Goal: Task Accomplishment & Management: Use online tool/utility

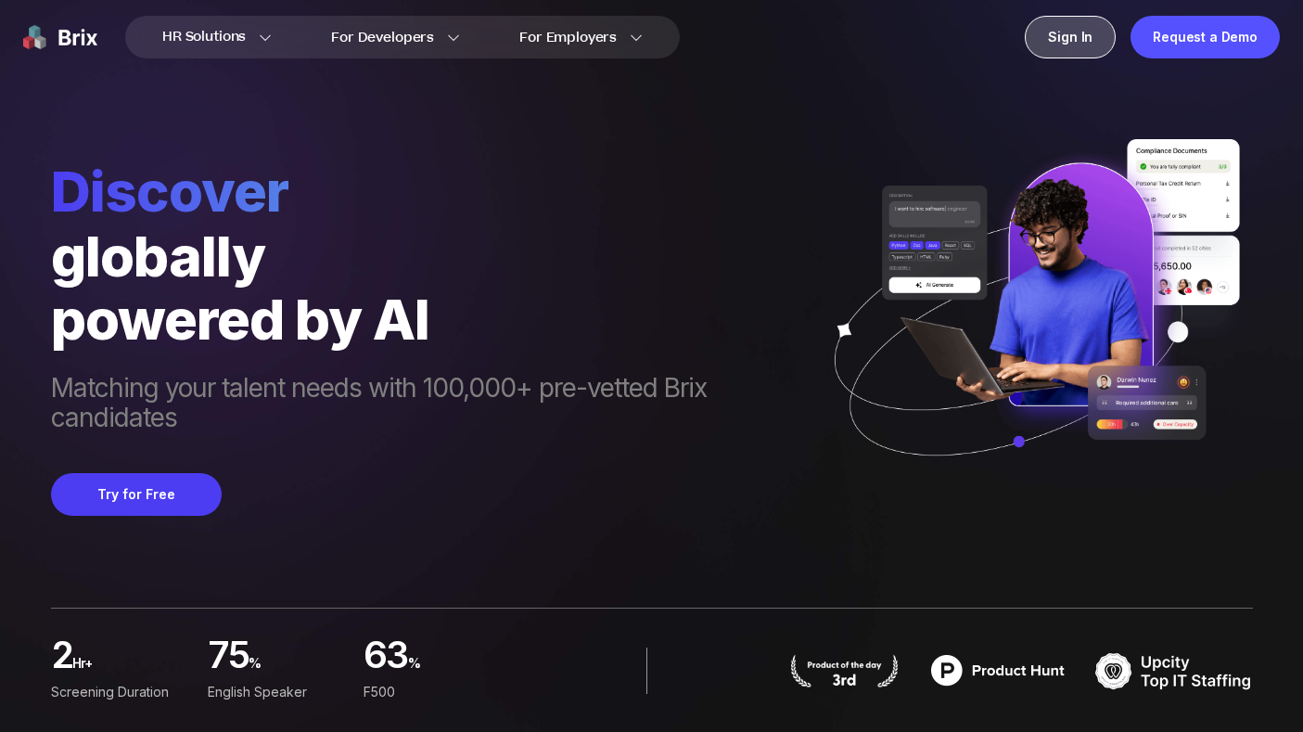
click at [1080, 34] on div "Sign In" at bounding box center [1070, 37] width 91 height 43
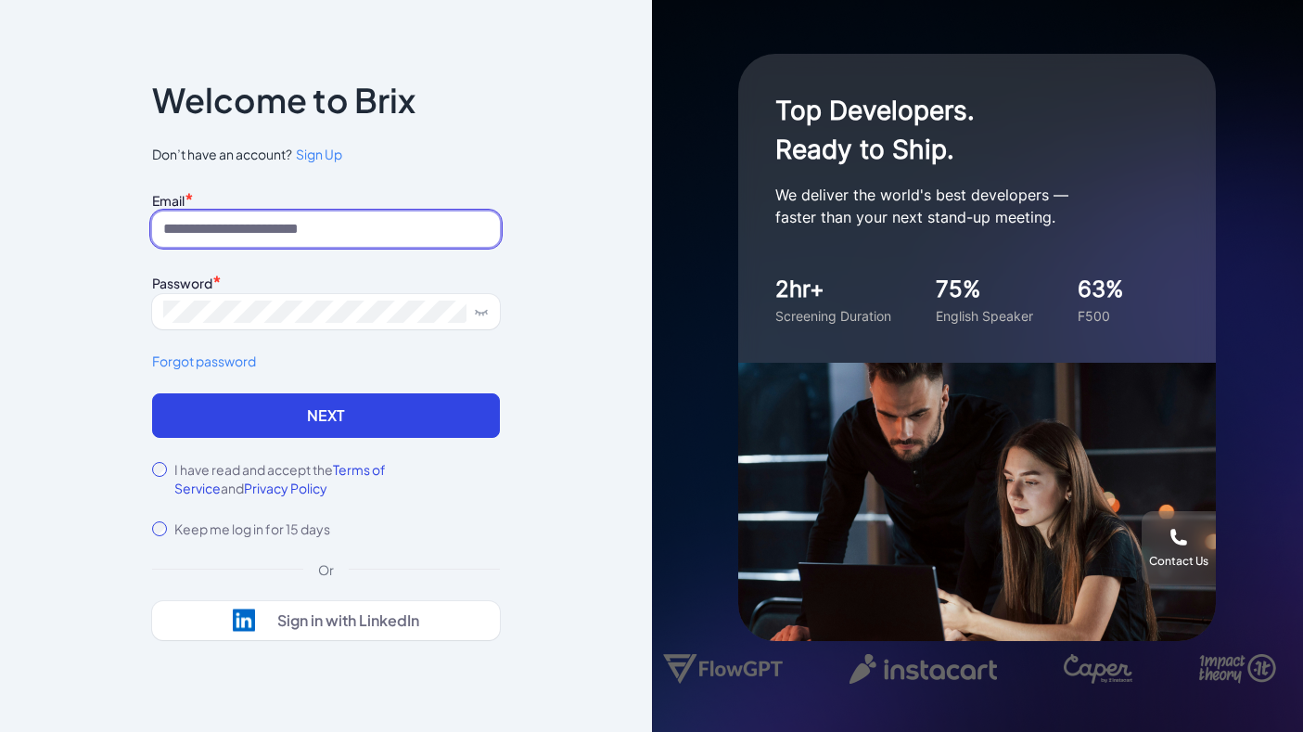
click at [354, 226] on input at bounding box center [326, 228] width 348 height 35
type input "**********"
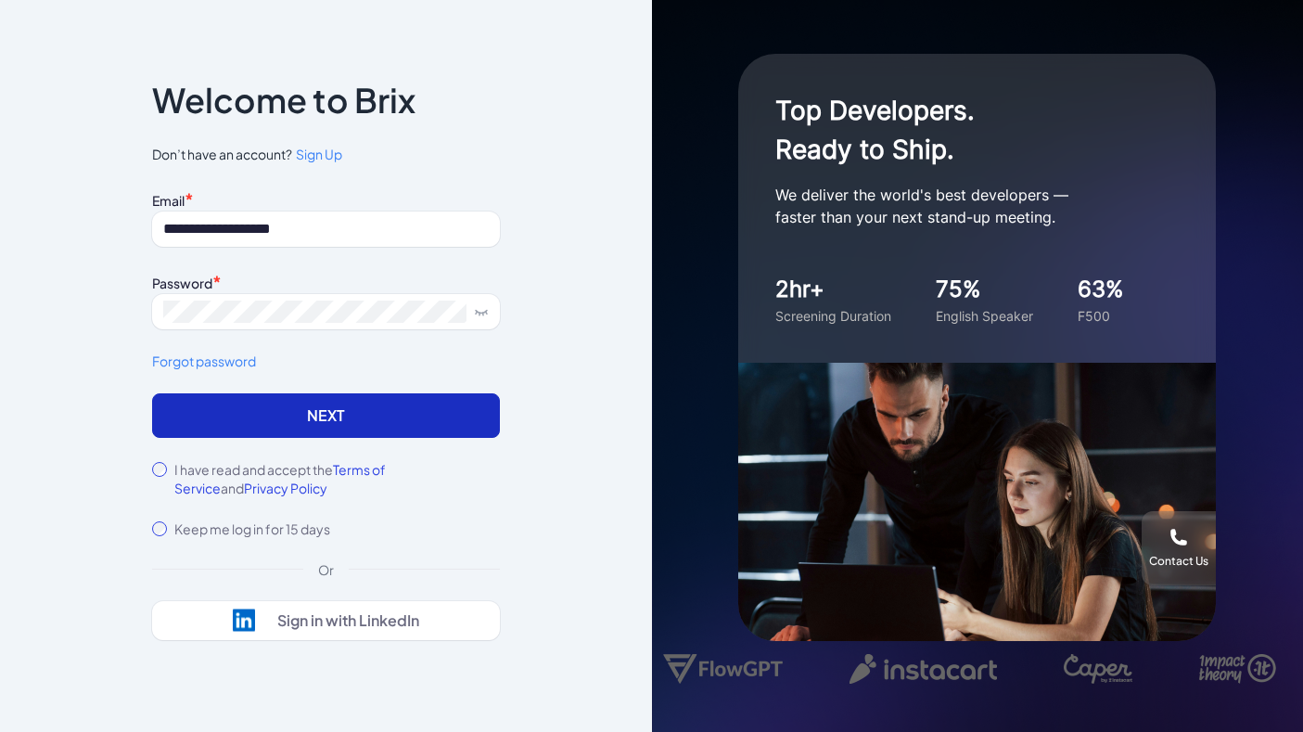
click at [366, 421] on button "Next" at bounding box center [326, 415] width 348 height 45
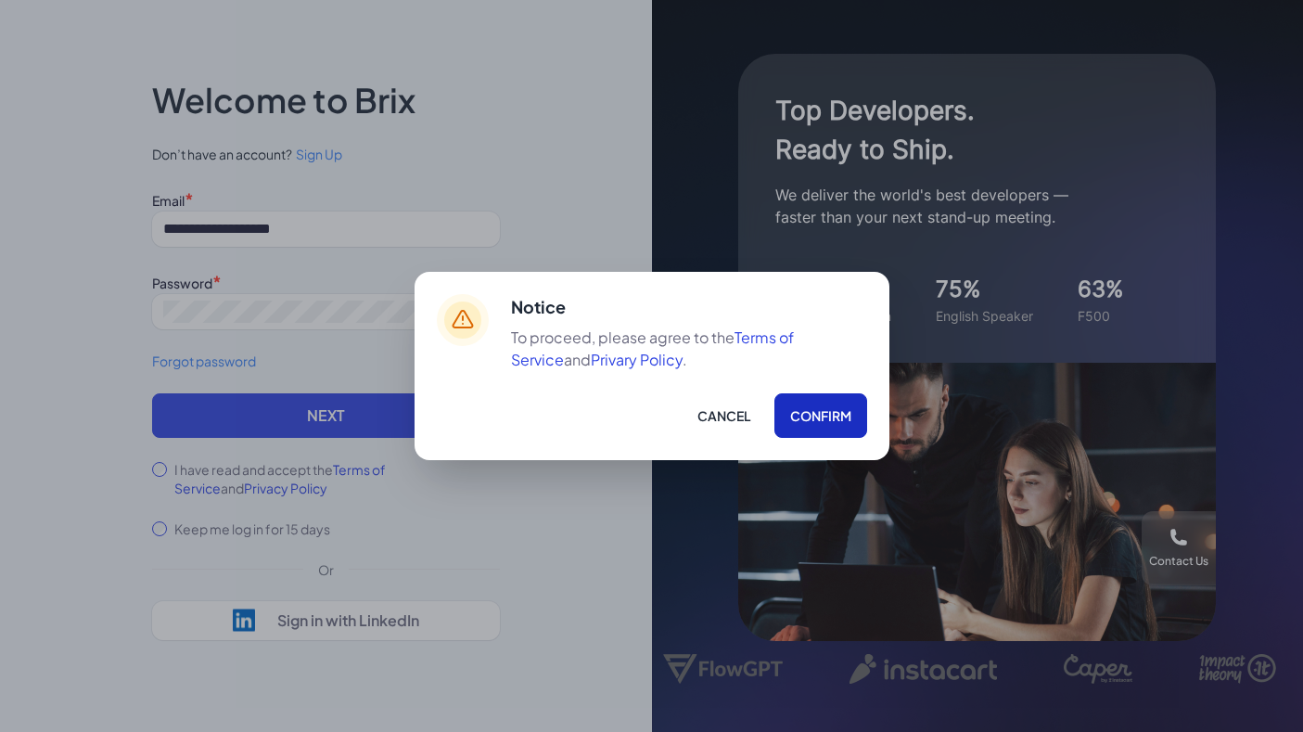
click at [824, 416] on button "Confirm" at bounding box center [821, 415] width 93 height 45
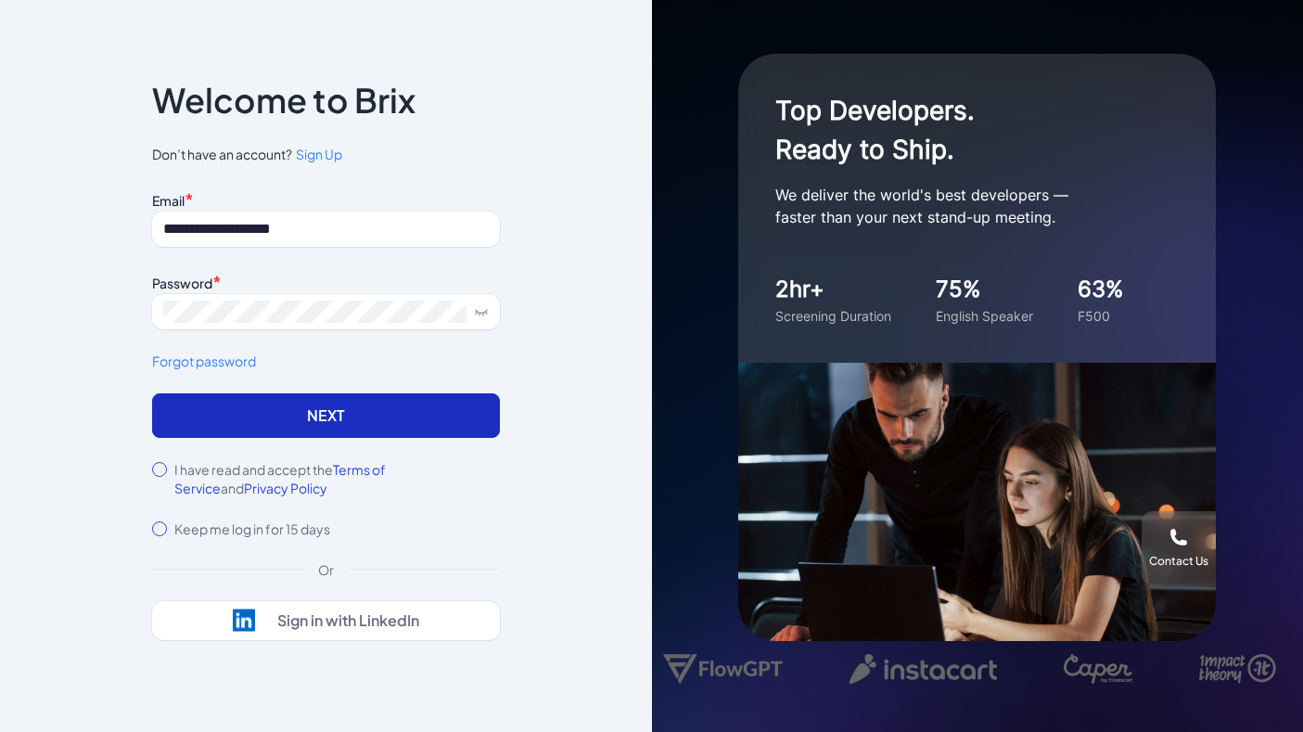
click at [373, 417] on button "Next" at bounding box center [326, 415] width 348 height 45
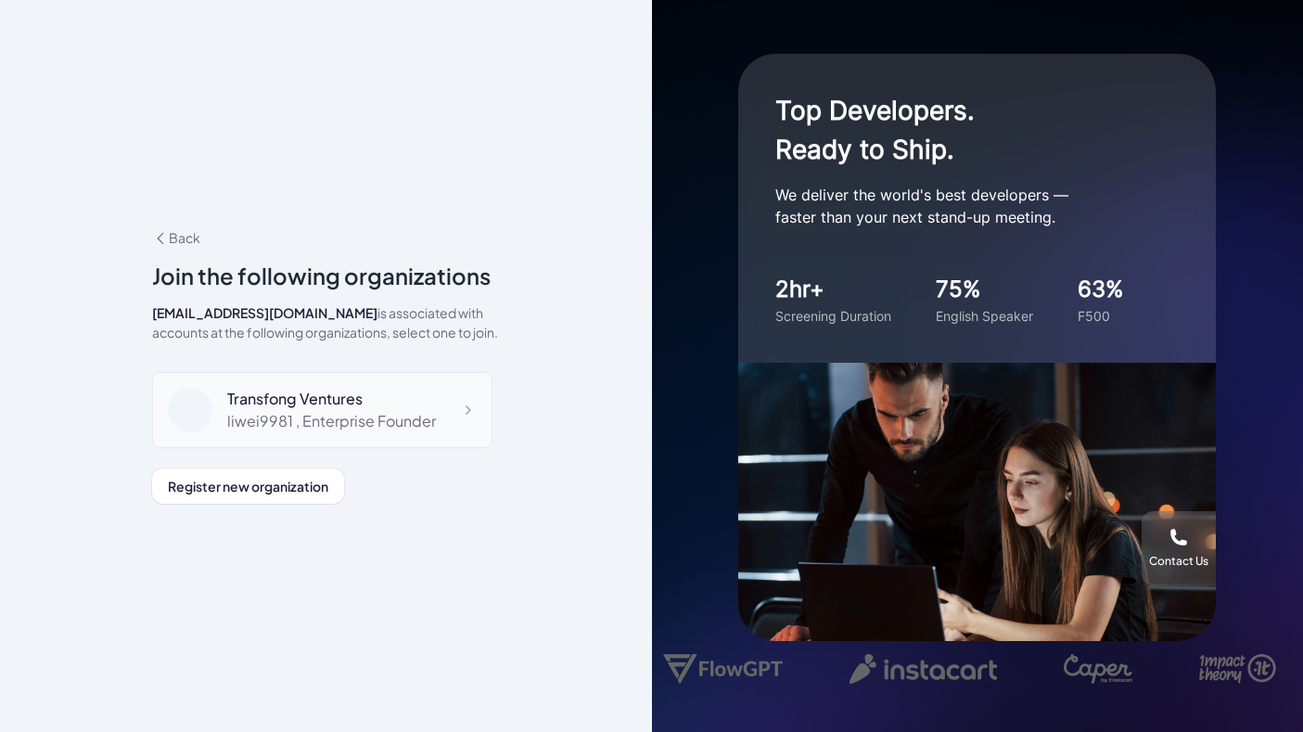
click at [460, 418] on icon at bounding box center [467, 410] width 19 height 19
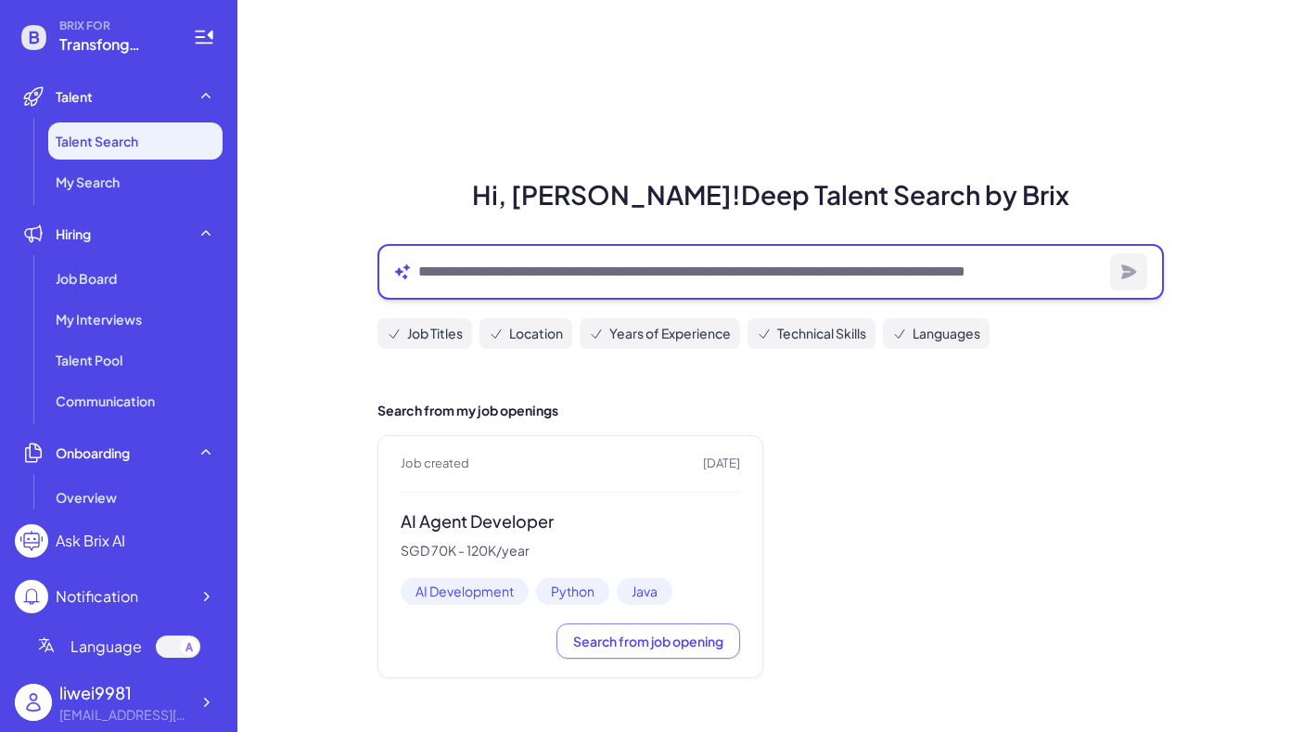
click at [671, 279] on textarea at bounding box center [760, 272] width 685 height 22
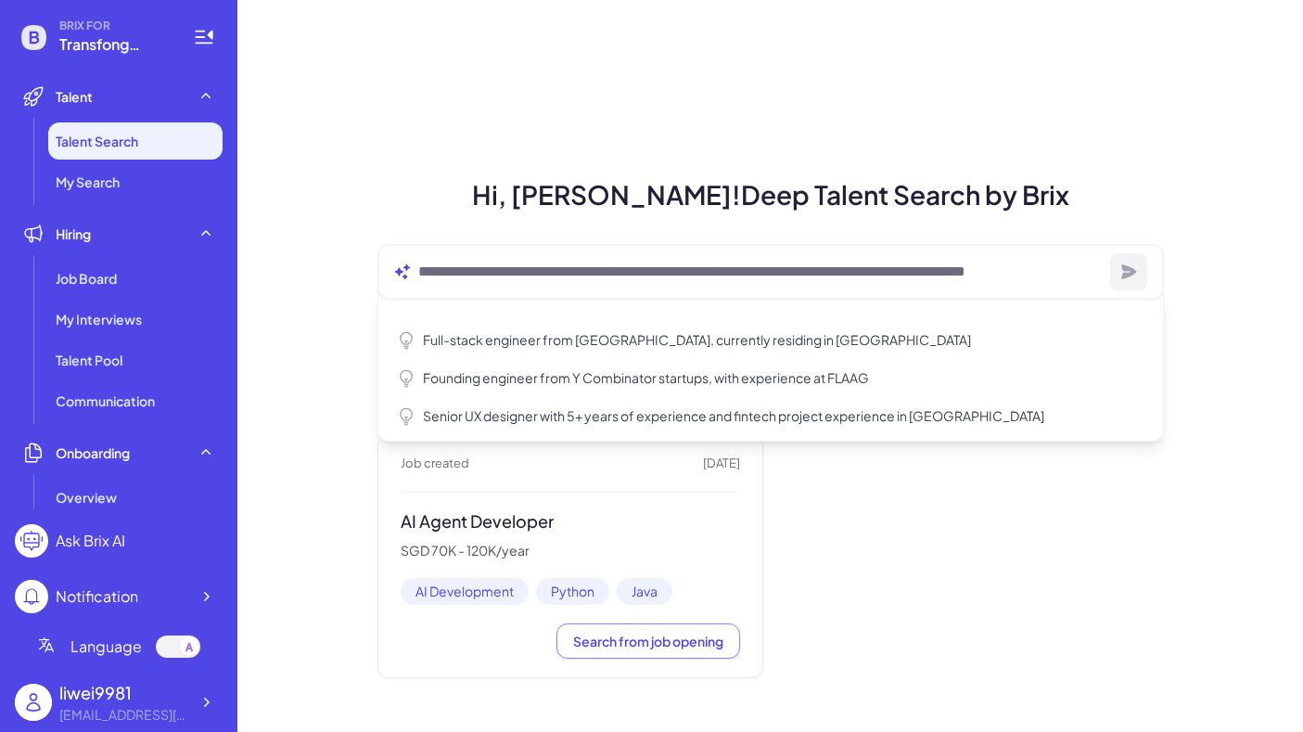
click at [1199, 570] on div "Hi, Wei! Deep Talent Search by Brix Full-stack engineer from Waterloo, currentl…" at bounding box center [770, 366] width 1066 height 732
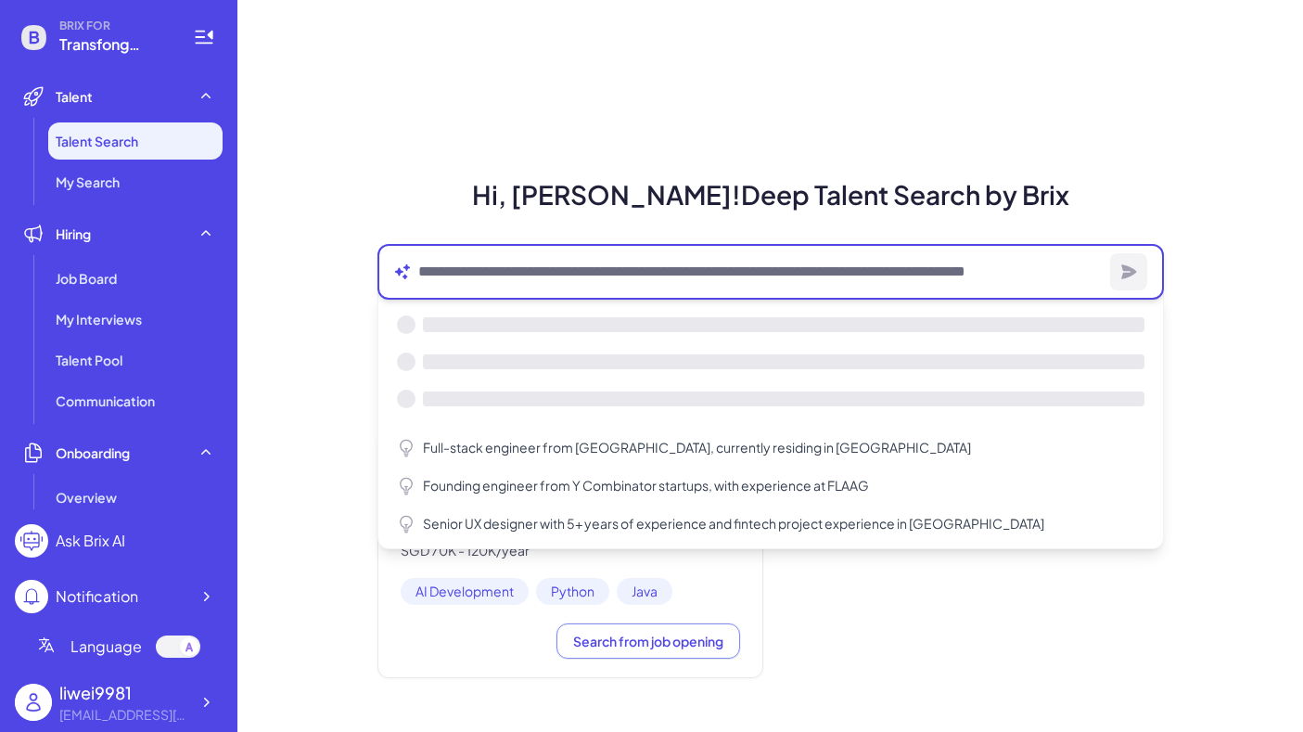
click at [828, 269] on textarea at bounding box center [760, 272] width 685 height 22
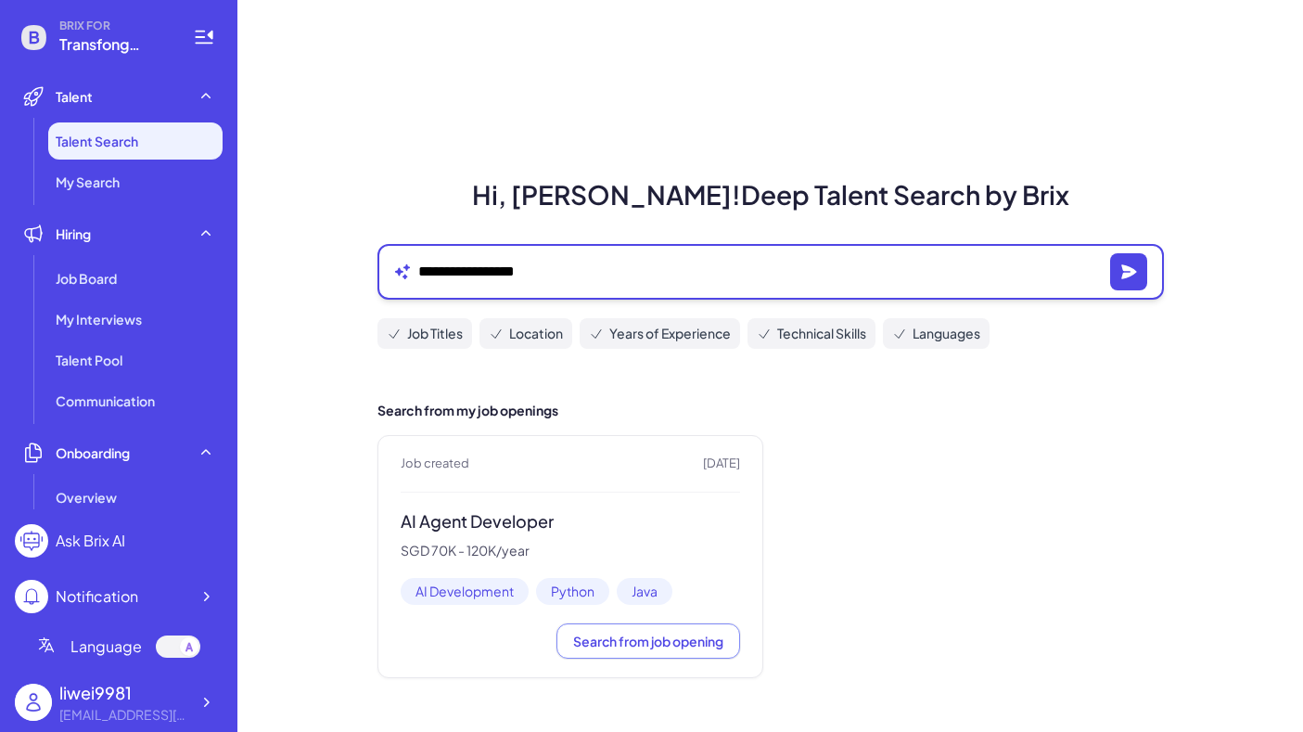
type textarea "**********"
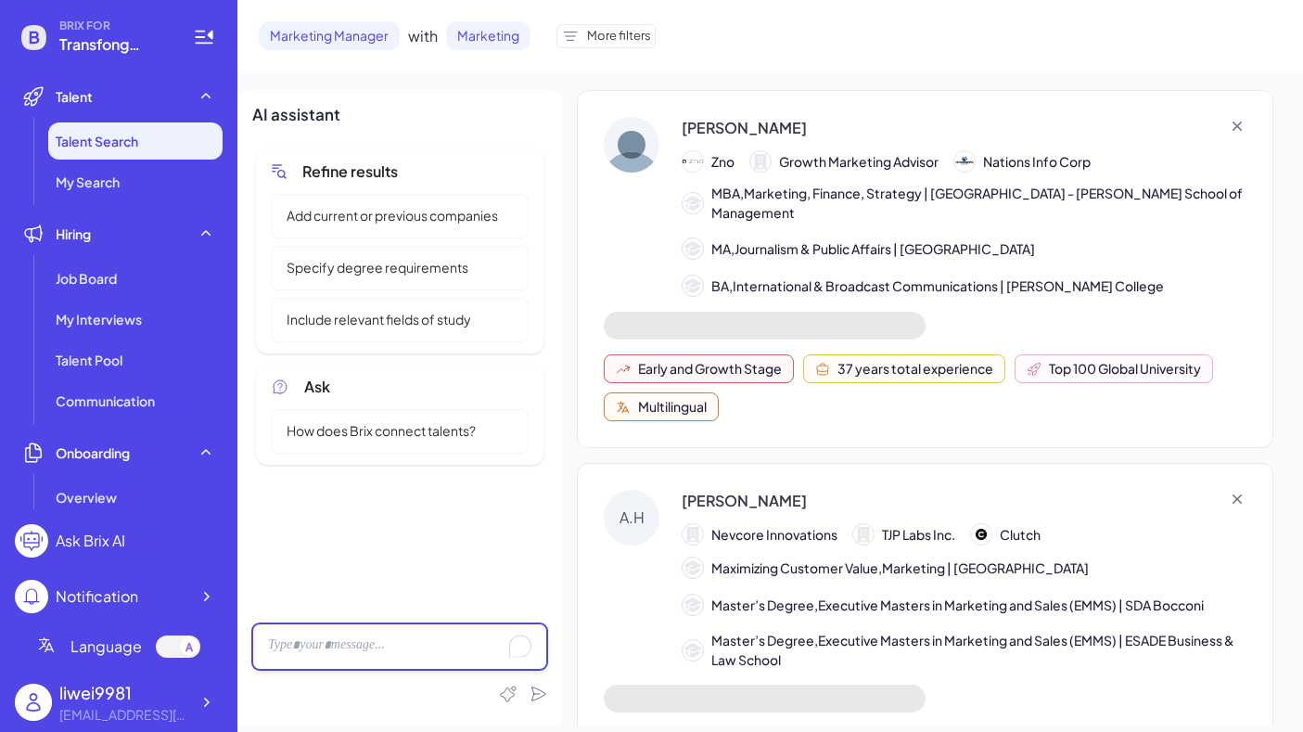
click at [404, 648] on div "To enrich screen reader interactions, please activate Accessibility in Grammarl…" at bounding box center [399, 646] width 295 height 46
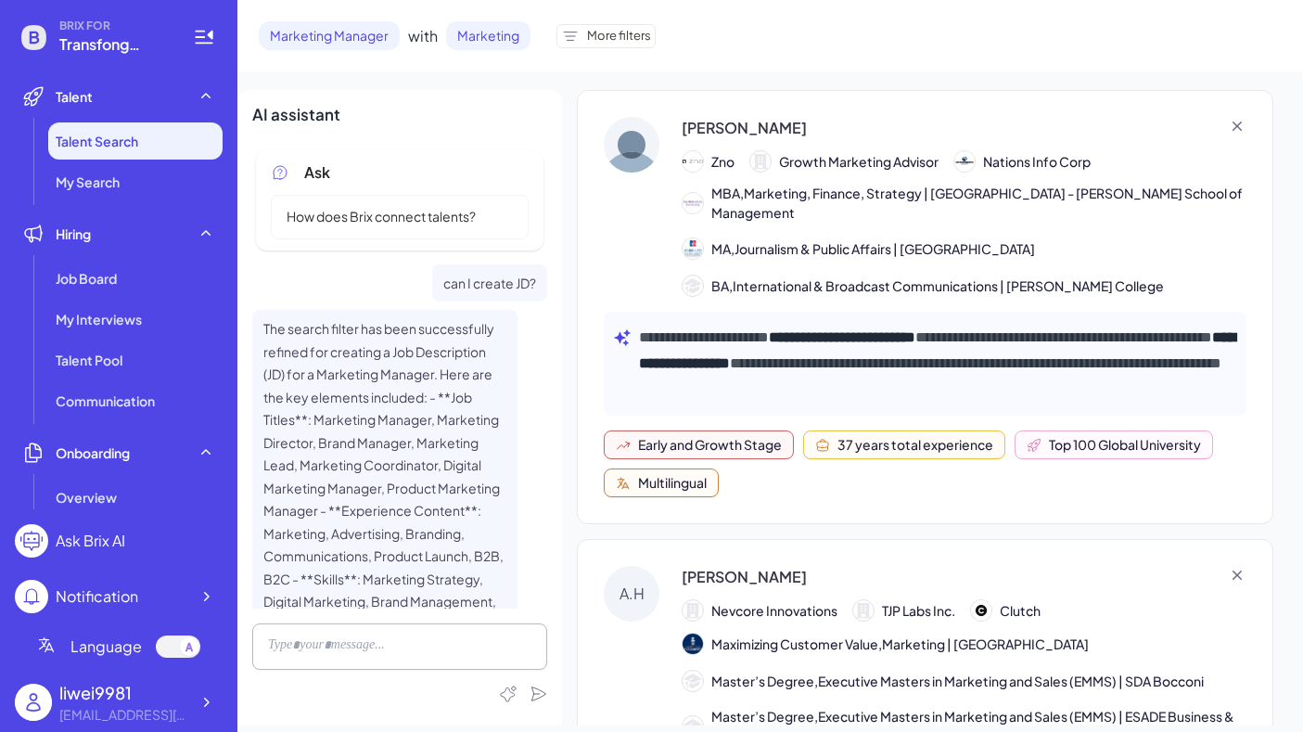
scroll to position [205, 0]
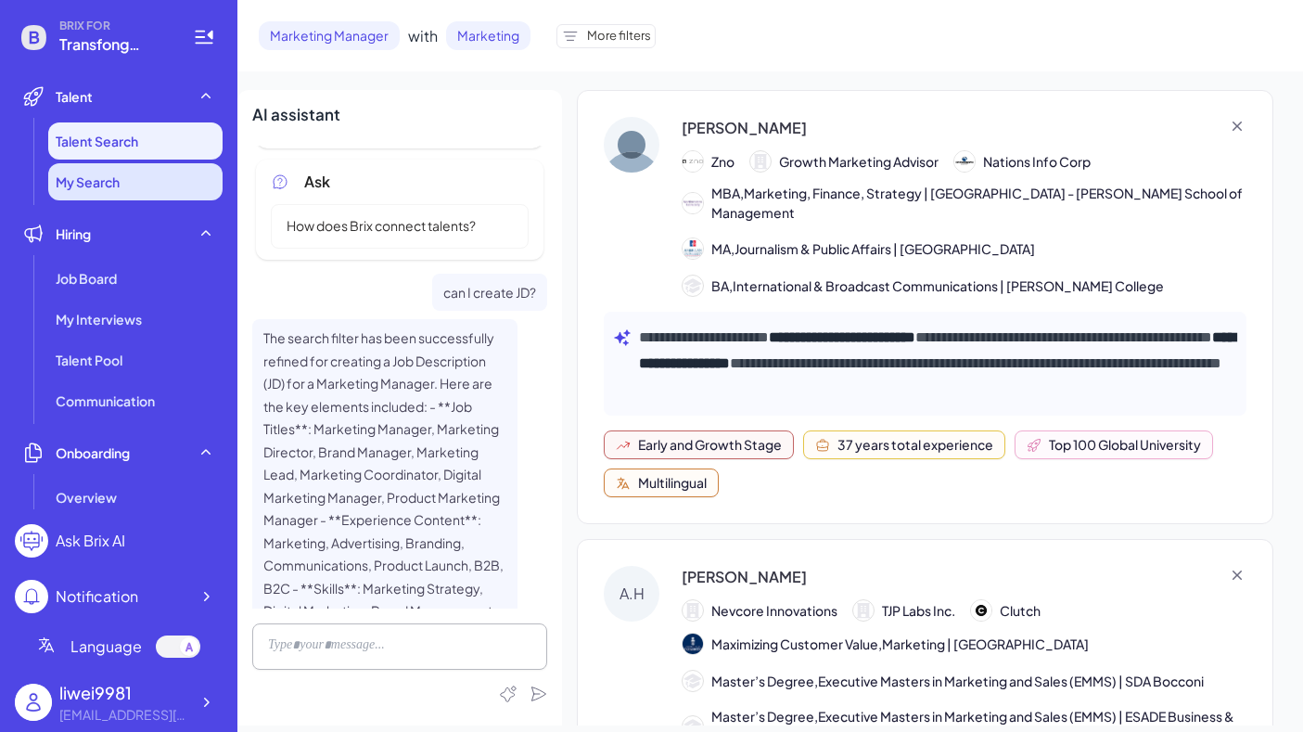
click at [109, 191] on li "My Search" at bounding box center [135, 181] width 174 height 37
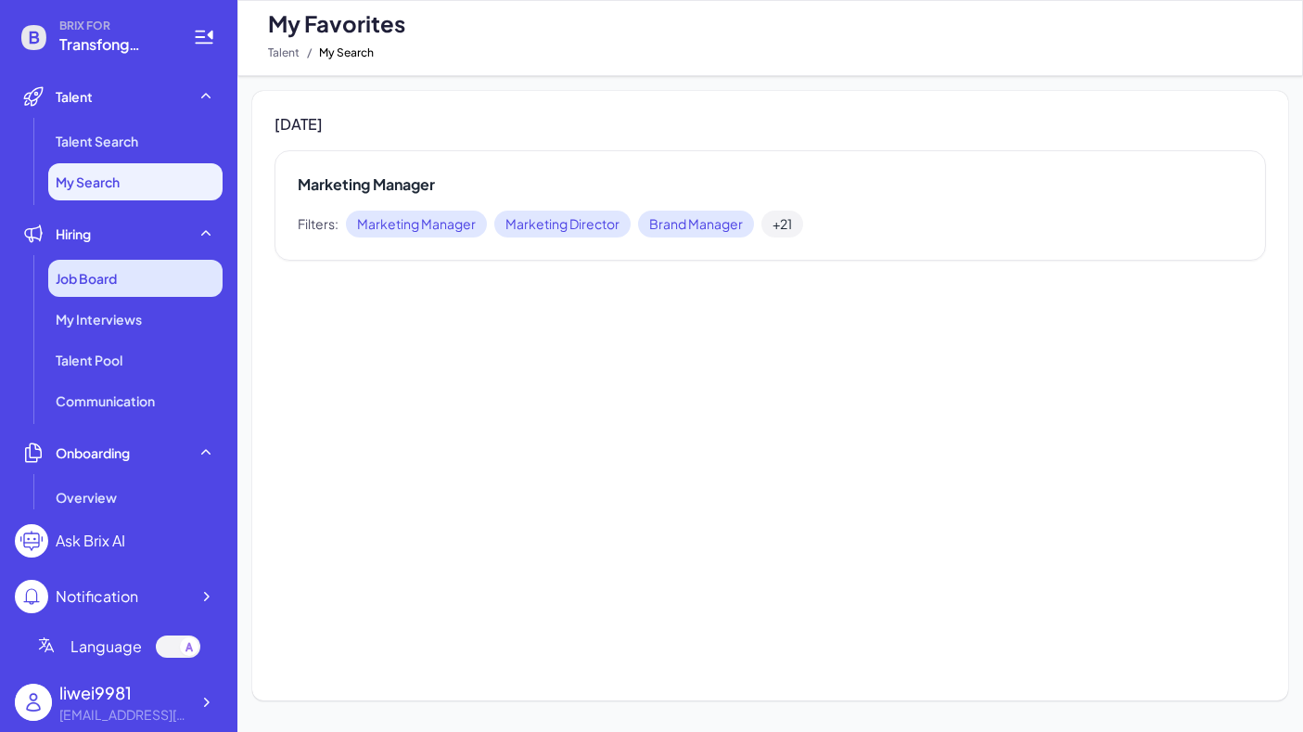
click at [114, 285] on span "Job Board" at bounding box center [86, 278] width 61 height 19
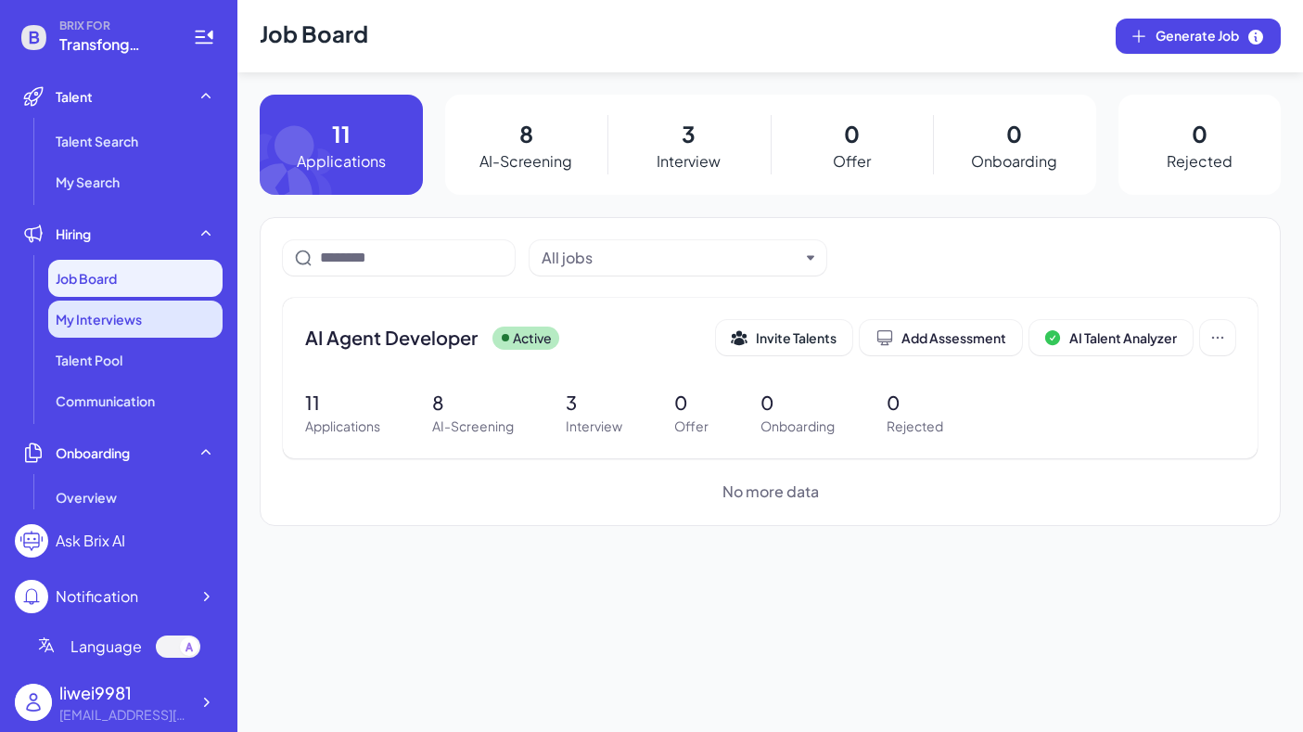
click at [114, 320] on span "My Interviews" at bounding box center [99, 319] width 86 height 19
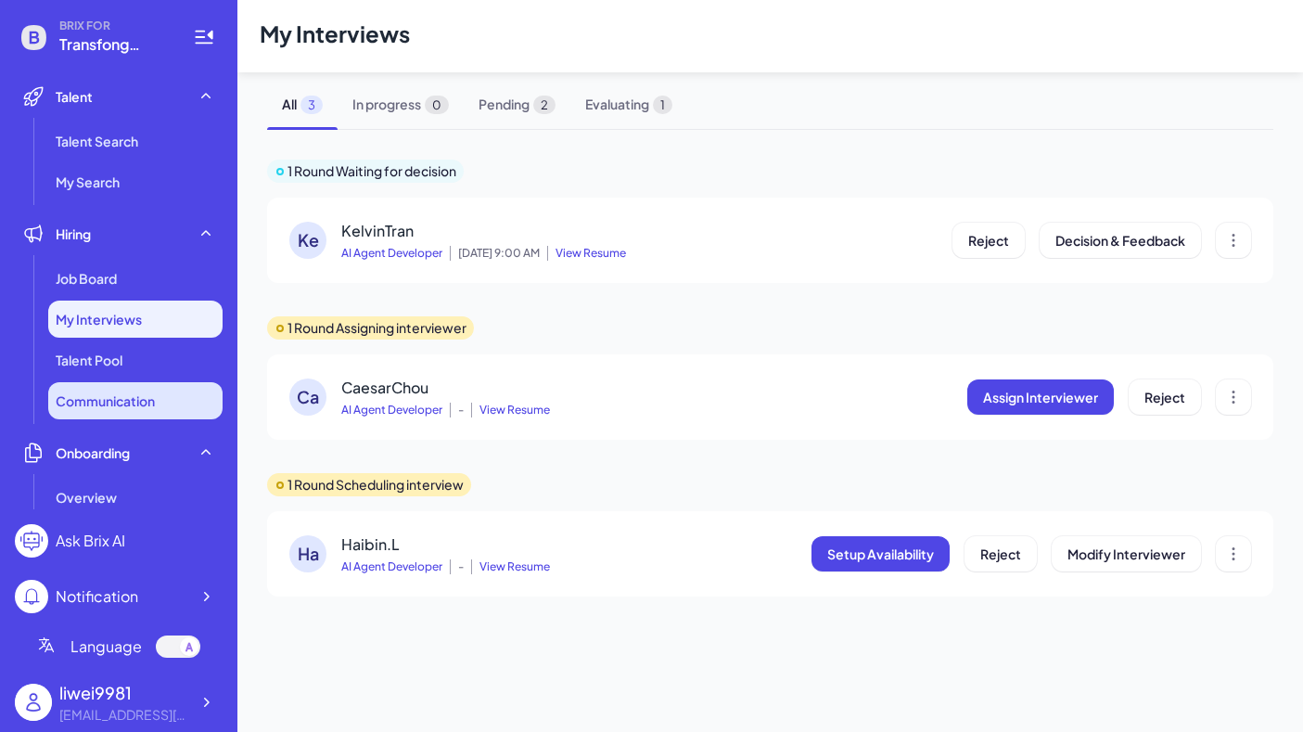
click at [103, 397] on span "Communication" at bounding box center [105, 400] width 99 height 19
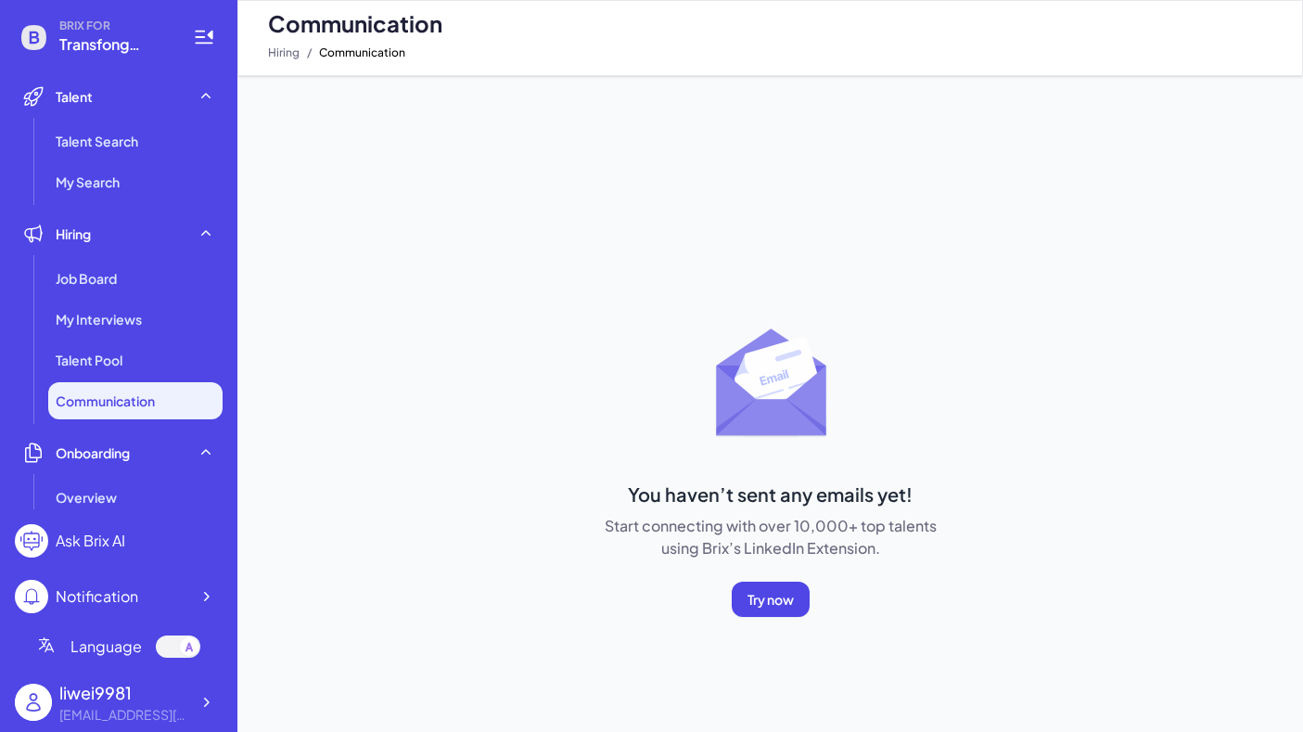
click at [106, 543] on div "Ask Brix AI" at bounding box center [91, 541] width 70 height 22
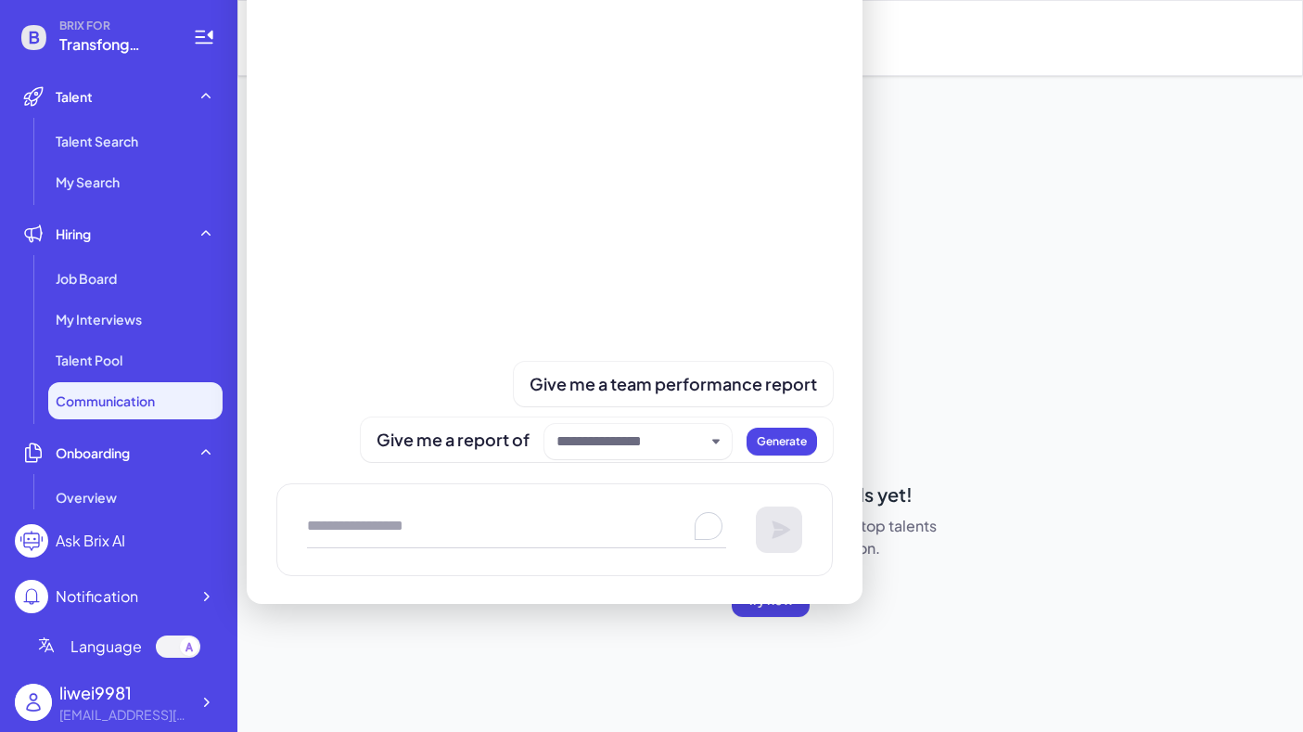
click at [474, 512] on textarea "To enrich screen reader interactions, please activate Accessibility in Grammarl…" at bounding box center [516, 529] width 419 height 37
click at [484, 524] on textarea "To enrich screen reader interactions, please activate Accessibility in Grammarl…" at bounding box center [516, 529] width 419 height 37
type textarea "**********"
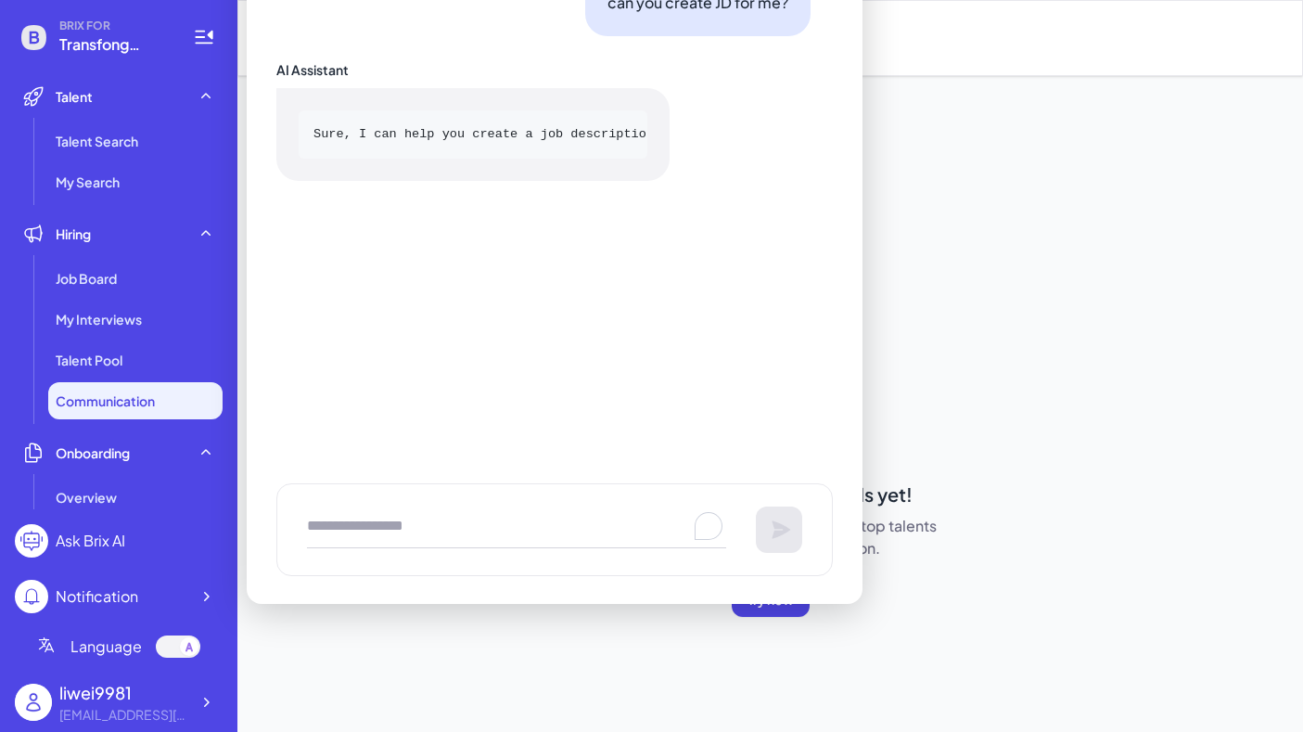
click at [346, 533] on textarea "To enrich screen reader interactions, please activate Accessibility in Grammarl…" at bounding box center [516, 529] width 419 height 37
type textarea "**********"
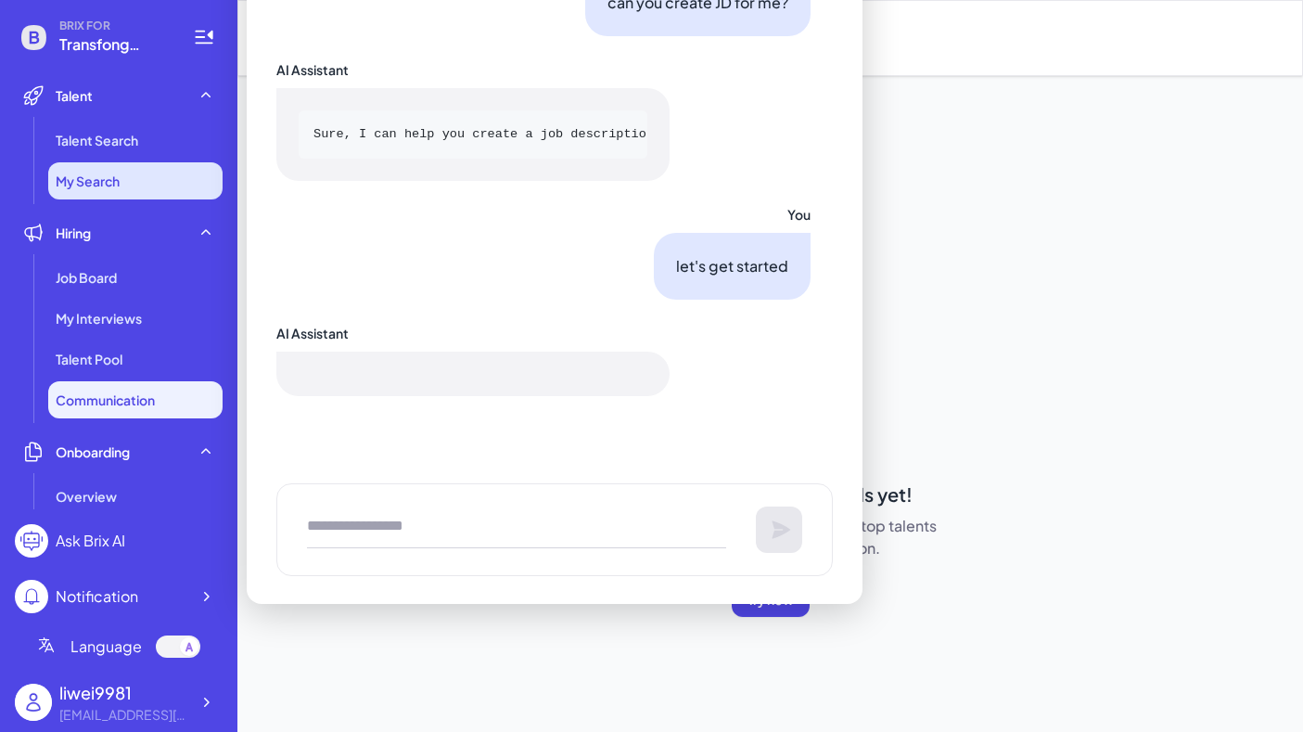
scroll to position [2, 0]
click at [129, 180] on li "My Search" at bounding box center [135, 179] width 174 height 37
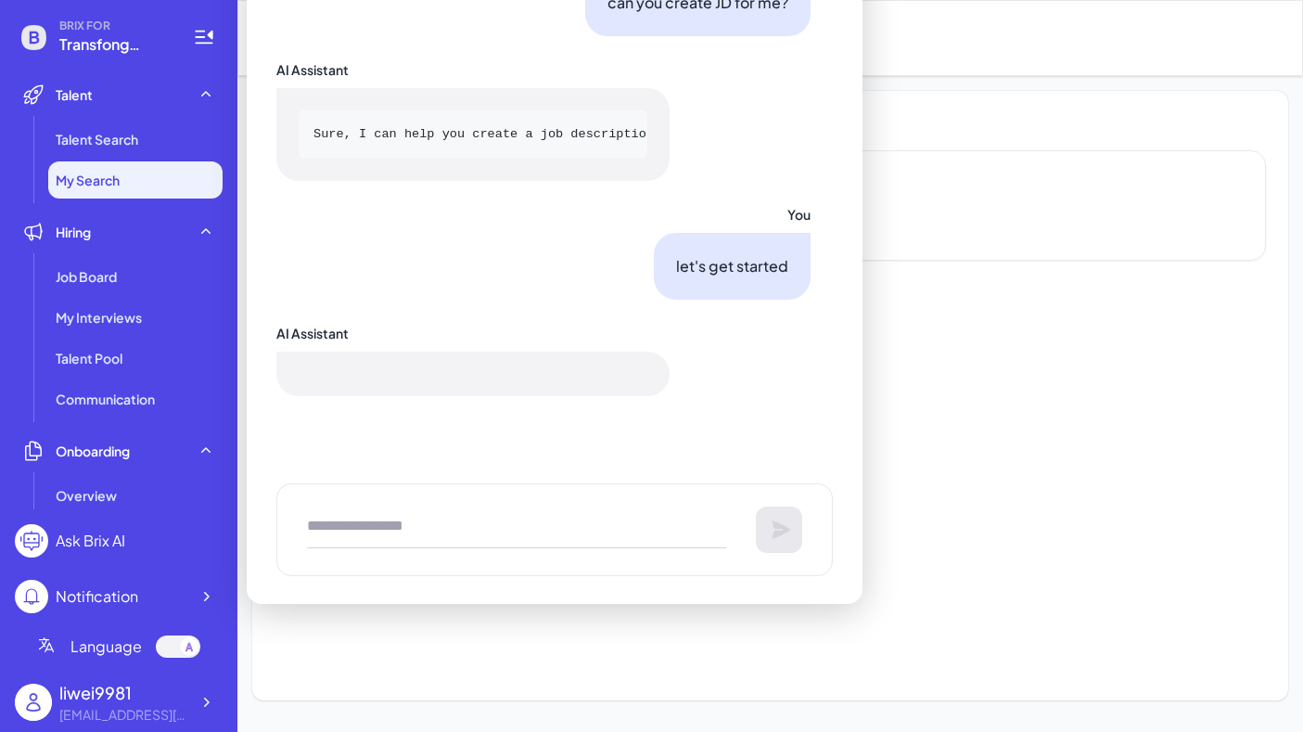
drag, startPoint x: 929, startPoint y: 81, endPoint x: 921, endPoint y: 172, distance: 91.3
click at [929, 85] on div "Today Marketing Manager Filters: Marketing Manager Marketing Director Brand Man…" at bounding box center [770, 395] width 1066 height 639
drag, startPoint x: 293, startPoint y: 44, endPoint x: 364, endPoint y: 35, distance: 71.0
click at [300, 41] on div "You can you create JD for me? AI Assistant Sure, I can help you create a job de…" at bounding box center [554, 186] width 557 height 492
click at [91, 538] on div "Ask Brix AI" at bounding box center [91, 541] width 70 height 22
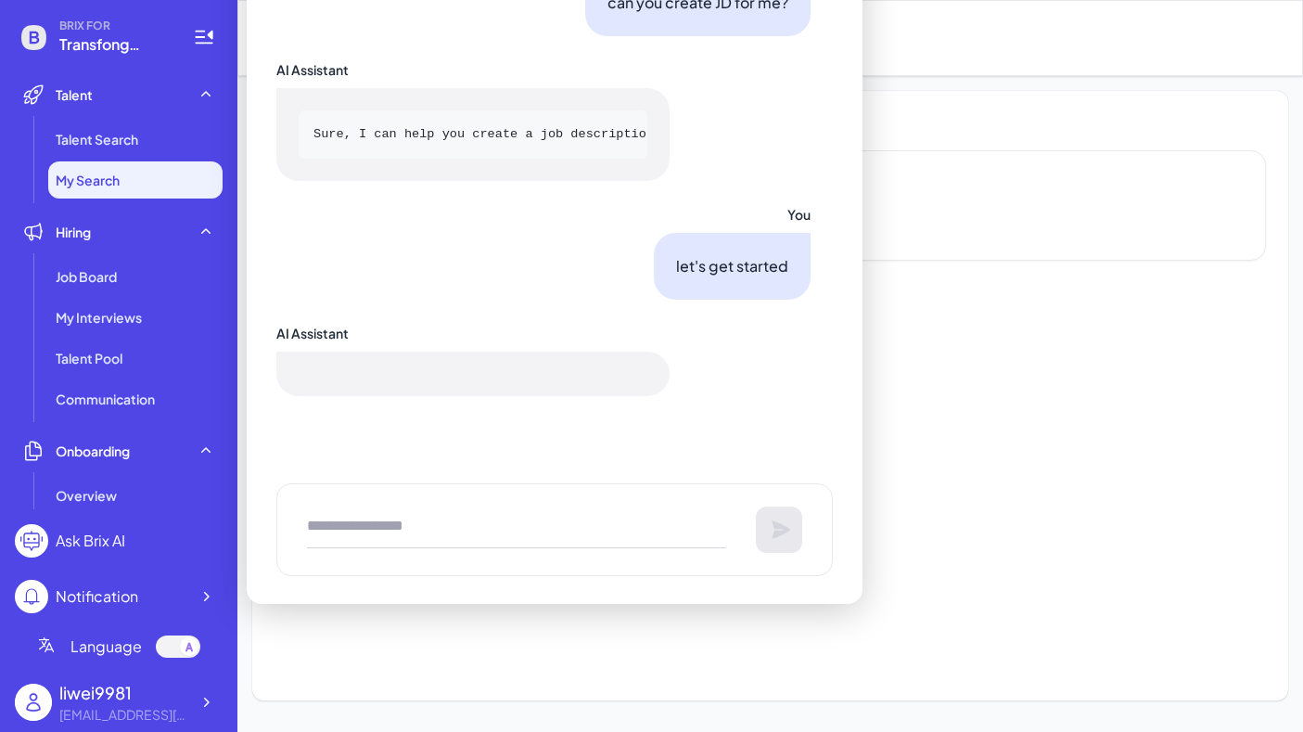
click at [30, 538] on circle at bounding box center [31, 540] width 33 height 33
drag, startPoint x: 996, startPoint y: 452, endPoint x: 925, endPoint y: 367, distance: 110.6
click at [996, 451] on div "Today Marketing Manager Filters: Marketing Manager Marketing Director Brand Man…" at bounding box center [770, 395] width 1036 height 609
click at [899, 340] on div "Today Marketing Manager Filters: Marketing Manager Marketing Director Brand Man…" at bounding box center [770, 395] width 1036 height 609
click at [463, 671] on div "Today Marketing Manager Filters: Marketing Manager Marketing Director Brand Man…" at bounding box center [770, 395] width 1036 height 609
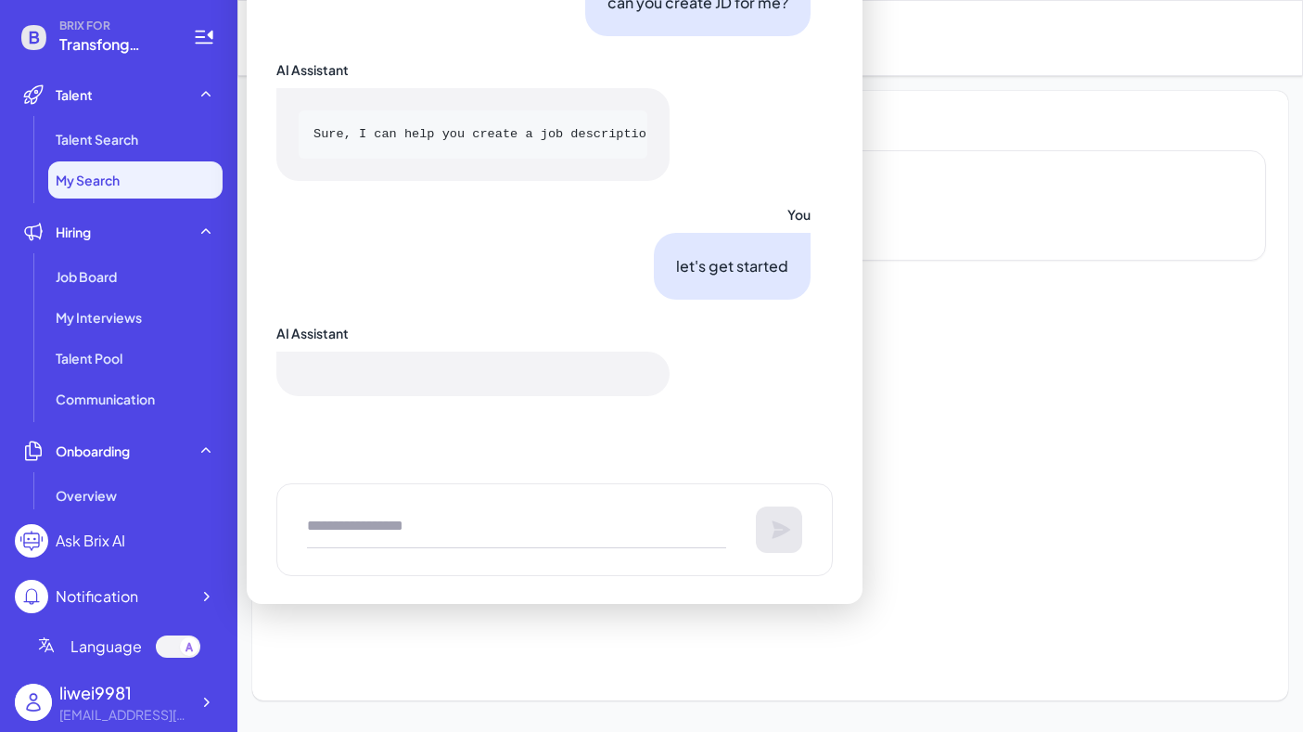
click at [987, 76] on div "Today Marketing Manager Filters: Marketing Manager Marketing Director Brand Man…" at bounding box center [770, 395] width 1066 height 639
click at [202, 43] on icon at bounding box center [204, 37] width 18 height 13
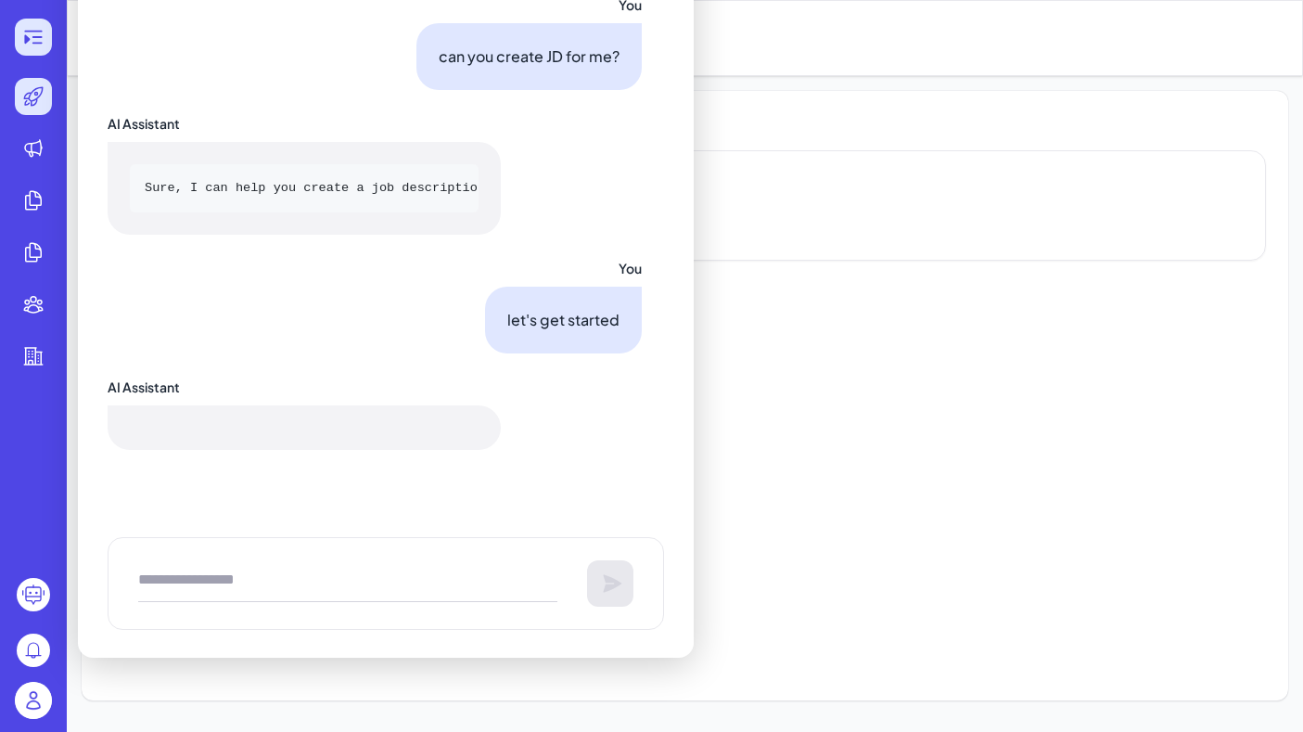
click at [35, 35] on icon at bounding box center [33, 37] width 22 height 22
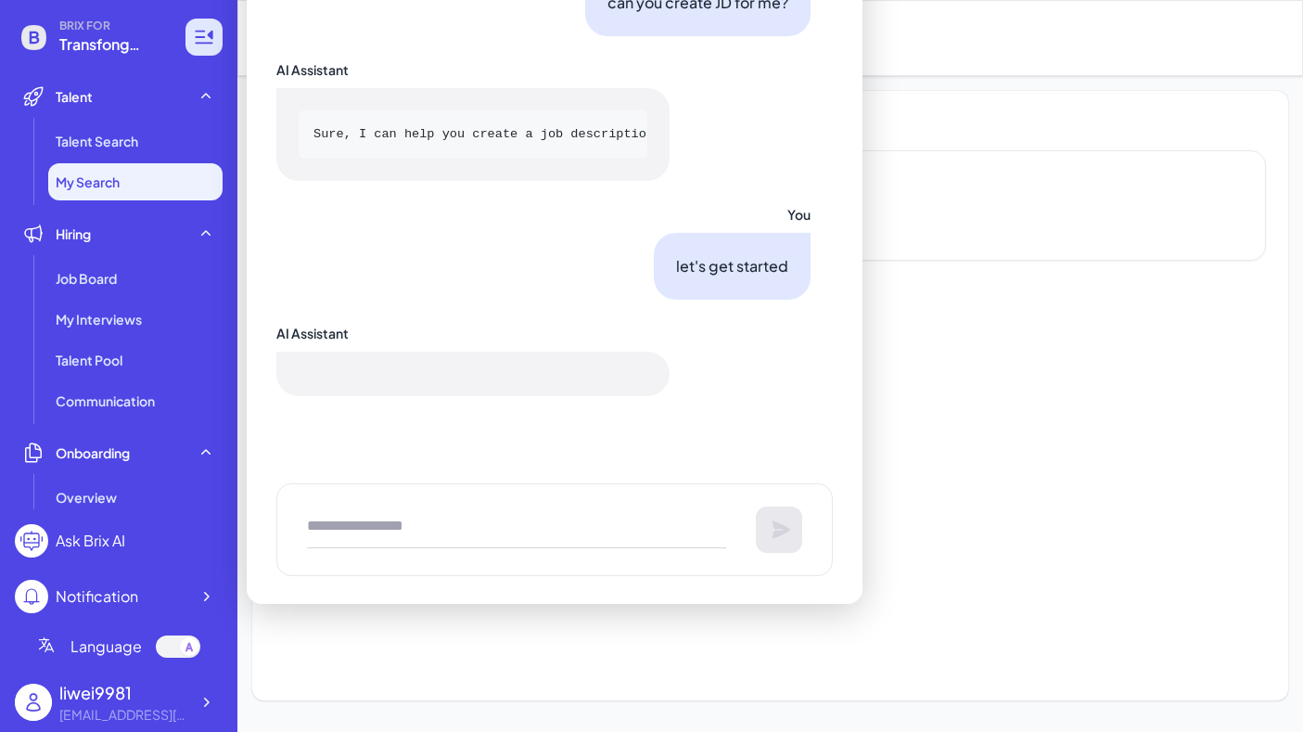
click at [208, 40] on icon at bounding box center [204, 37] width 22 height 22
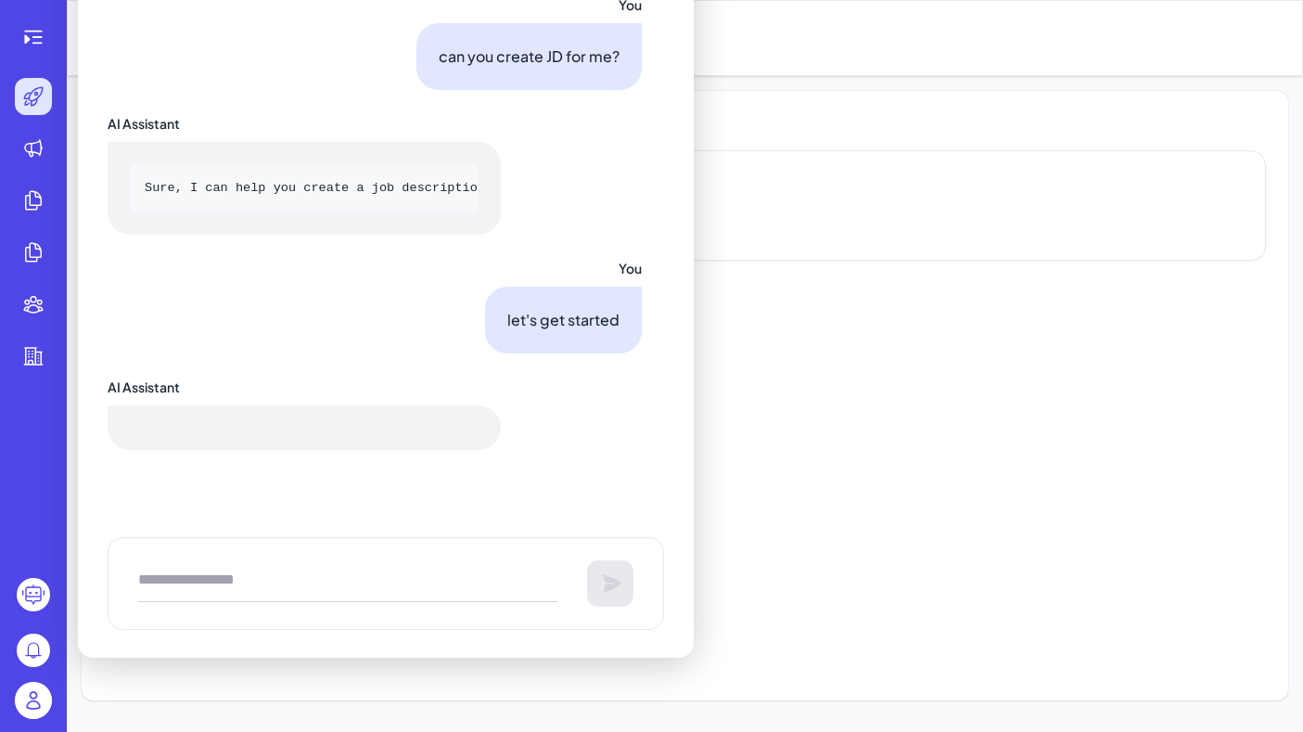
drag, startPoint x: 877, startPoint y: 79, endPoint x: 891, endPoint y: 73, distance: 15.0
click at [878, 79] on div "Today Marketing Manager Filters: Marketing Manager Marketing Director Brand Man…" at bounding box center [685, 395] width 1236 height 639
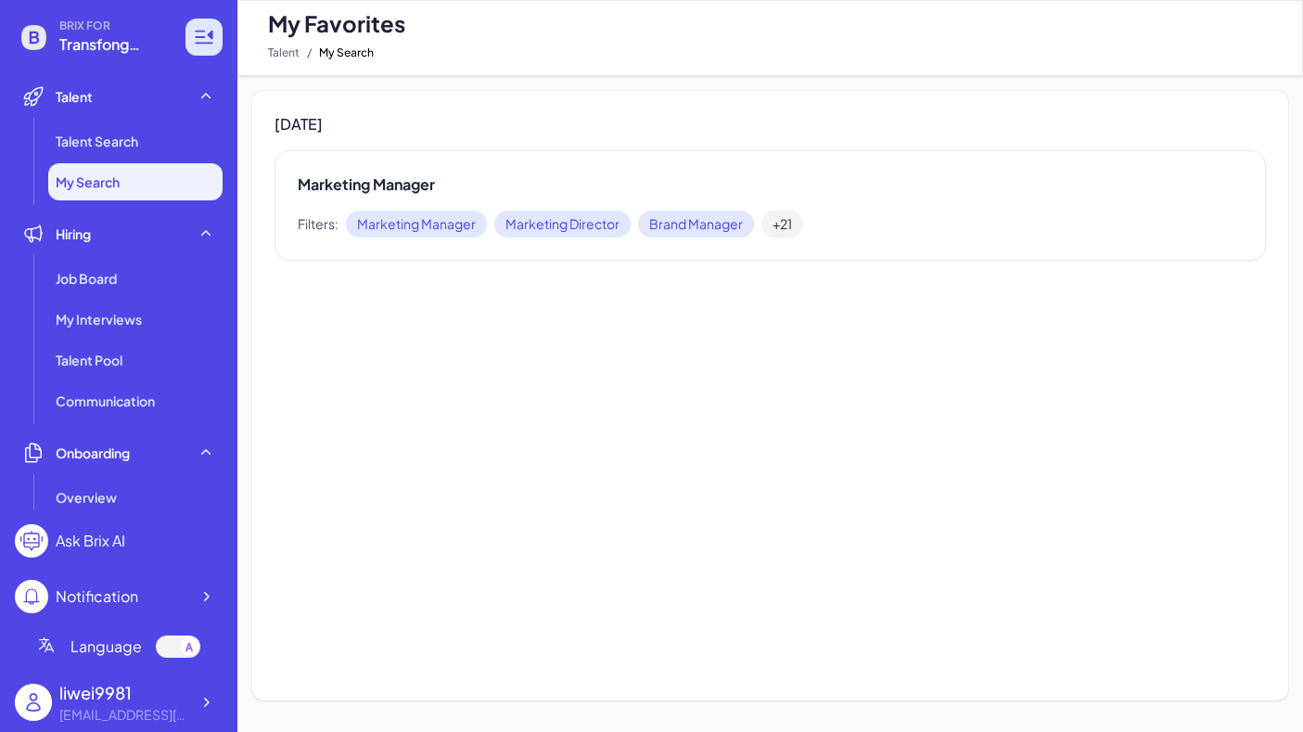
click at [204, 39] on icon at bounding box center [204, 37] width 22 height 22
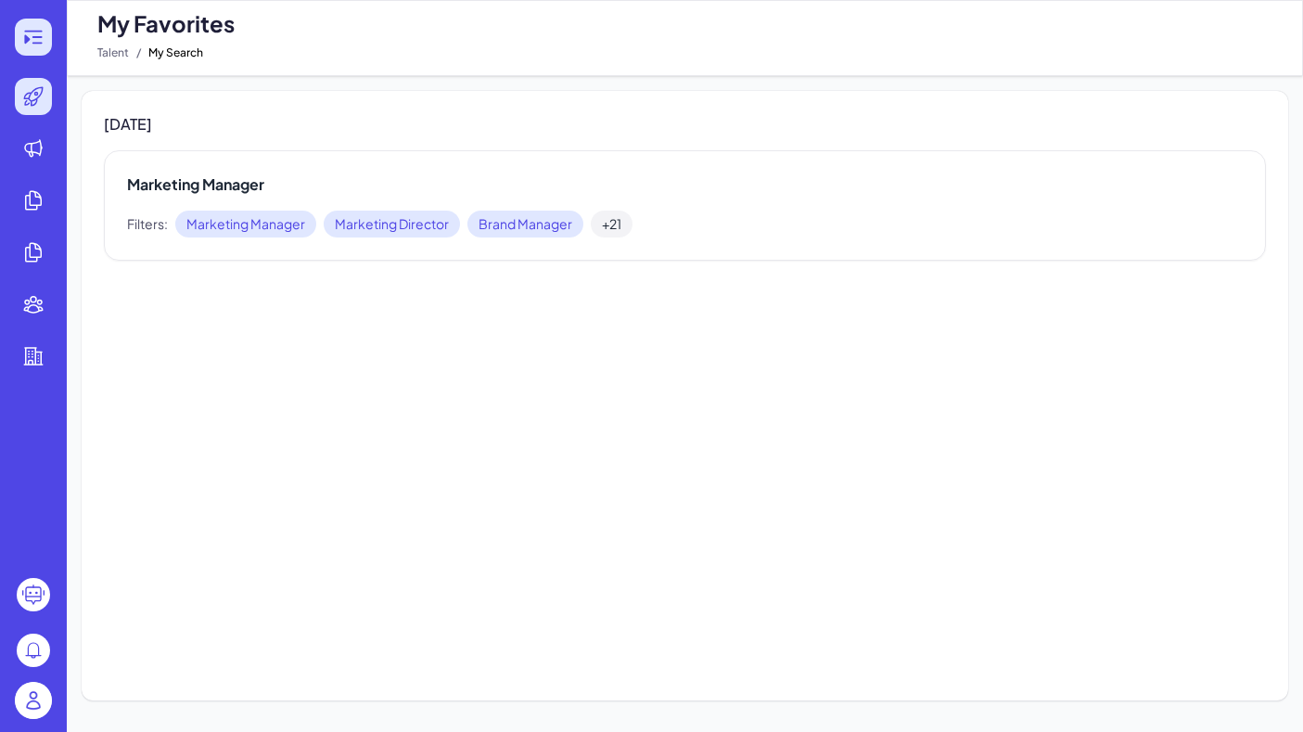
click at [35, 37] on icon at bounding box center [37, 37] width 10 height 2
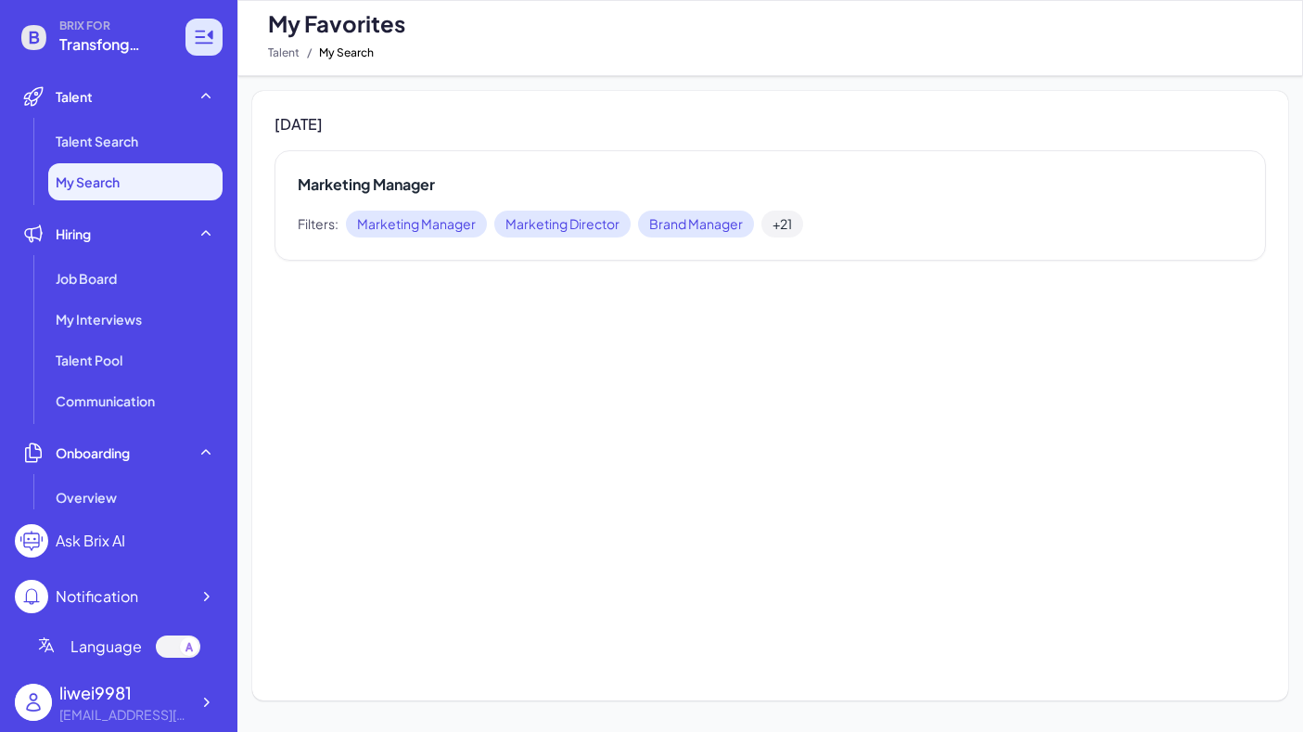
click at [205, 42] on icon at bounding box center [204, 37] width 22 height 22
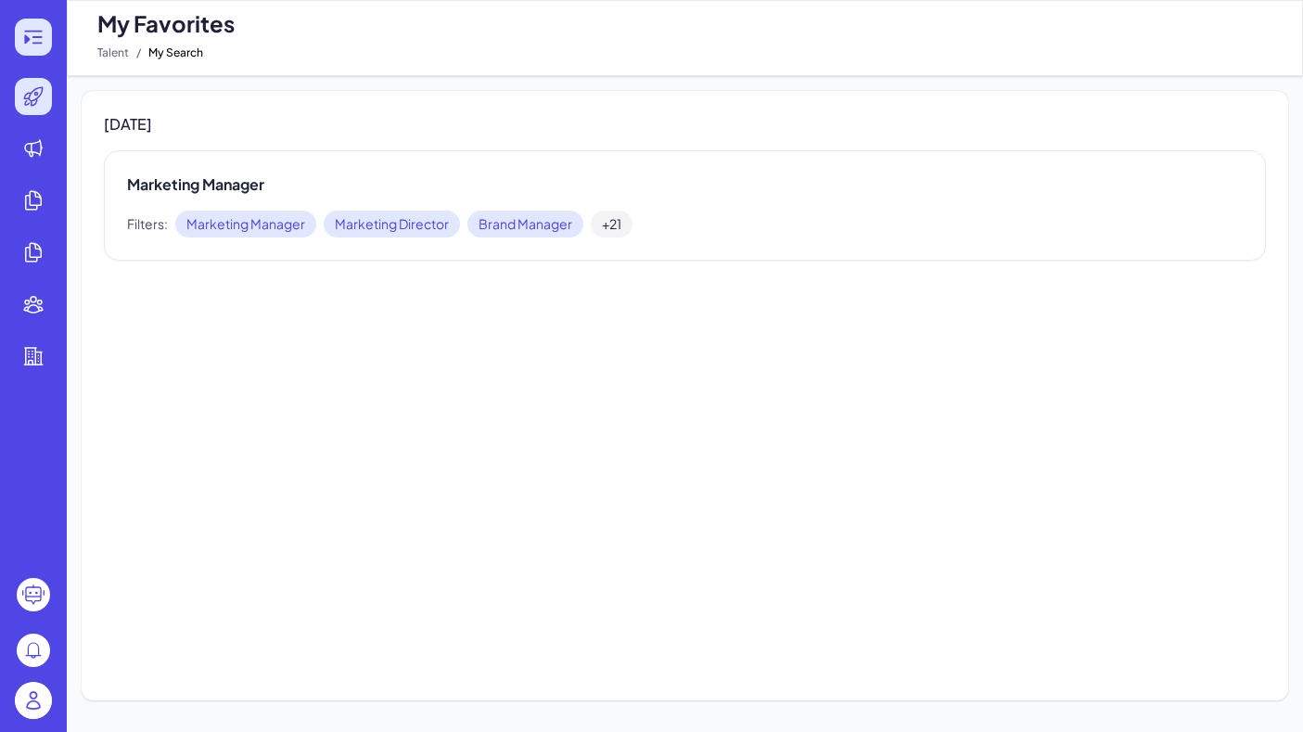
click at [19, 30] on div at bounding box center [33, 37] width 37 height 37
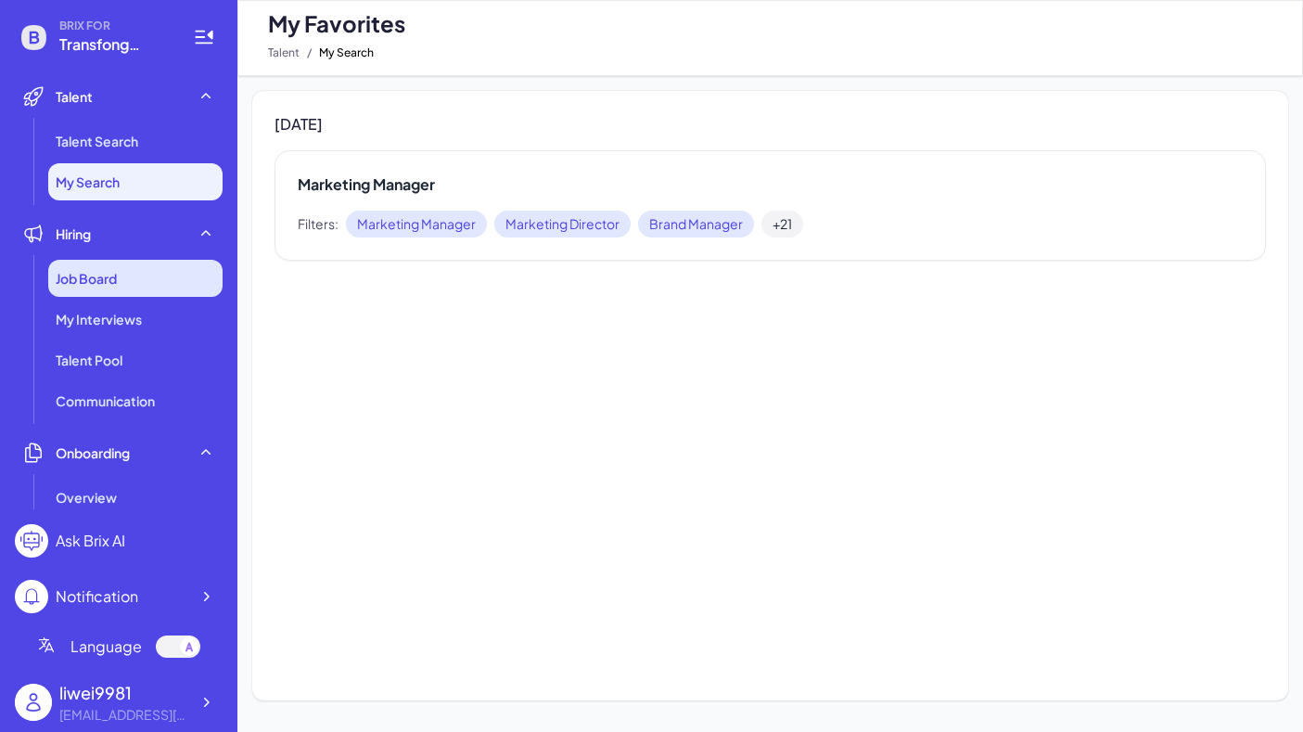
click at [101, 283] on span "Job Board" at bounding box center [86, 278] width 61 height 19
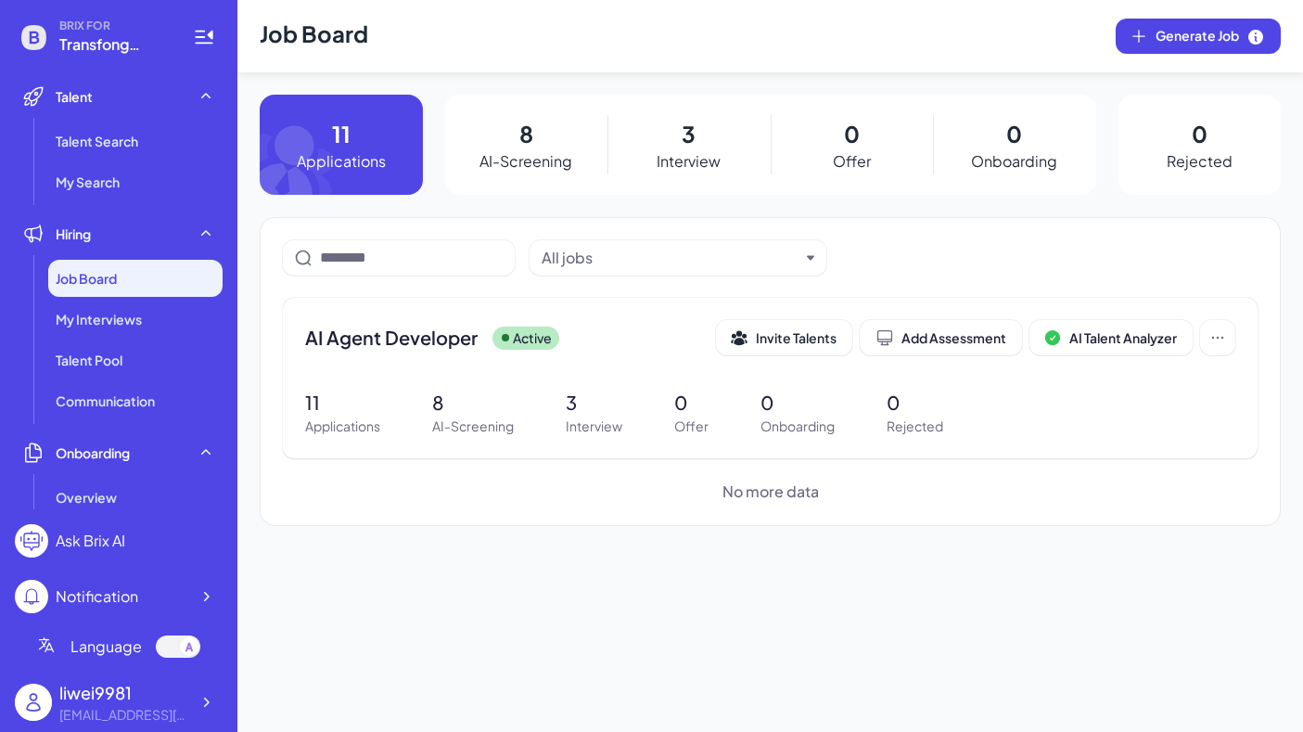
click at [530, 169] on p "AI-Screening" at bounding box center [526, 161] width 93 height 22
click at [338, 426] on p "Applications" at bounding box center [342, 425] width 75 height 19
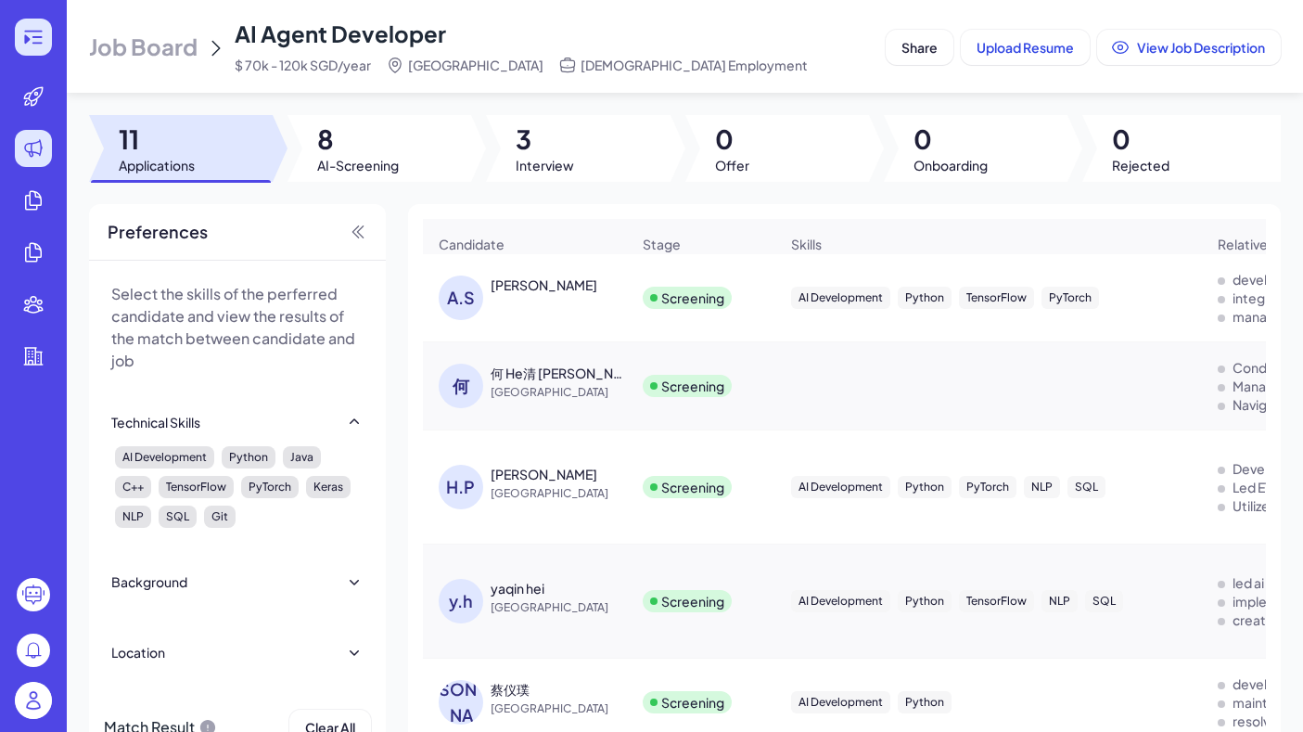
click at [30, 33] on icon at bounding box center [33, 37] width 22 height 22
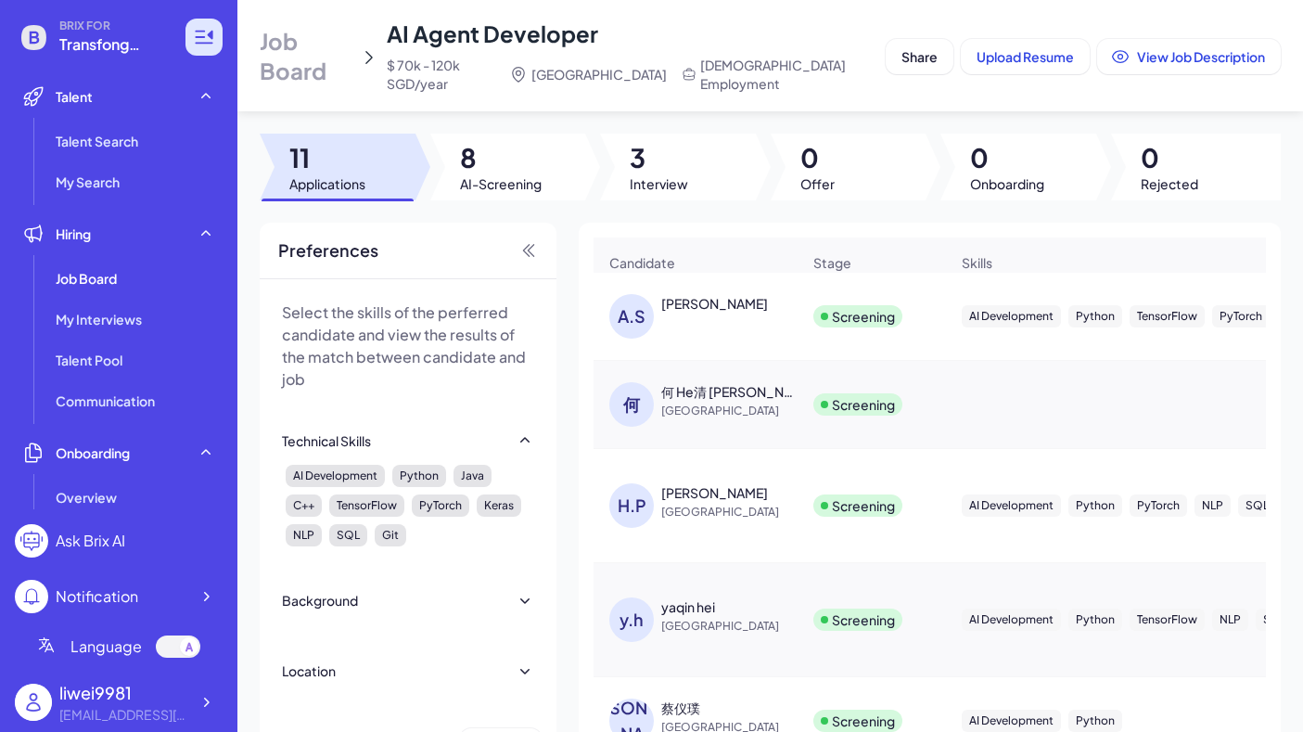
click at [202, 42] on icon at bounding box center [204, 37] width 22 height 22
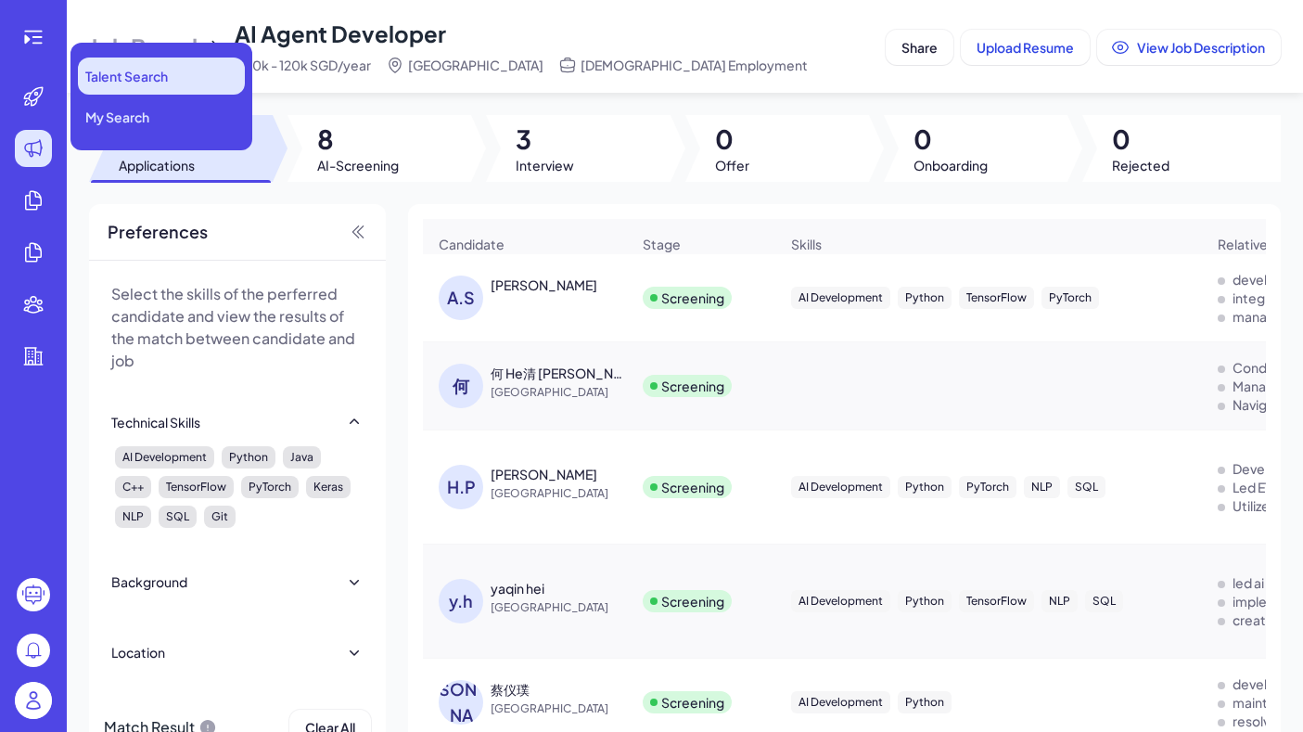
click at [106, 83] on span "Talent Search" at bounding box center [126, 76] width 83 height 19
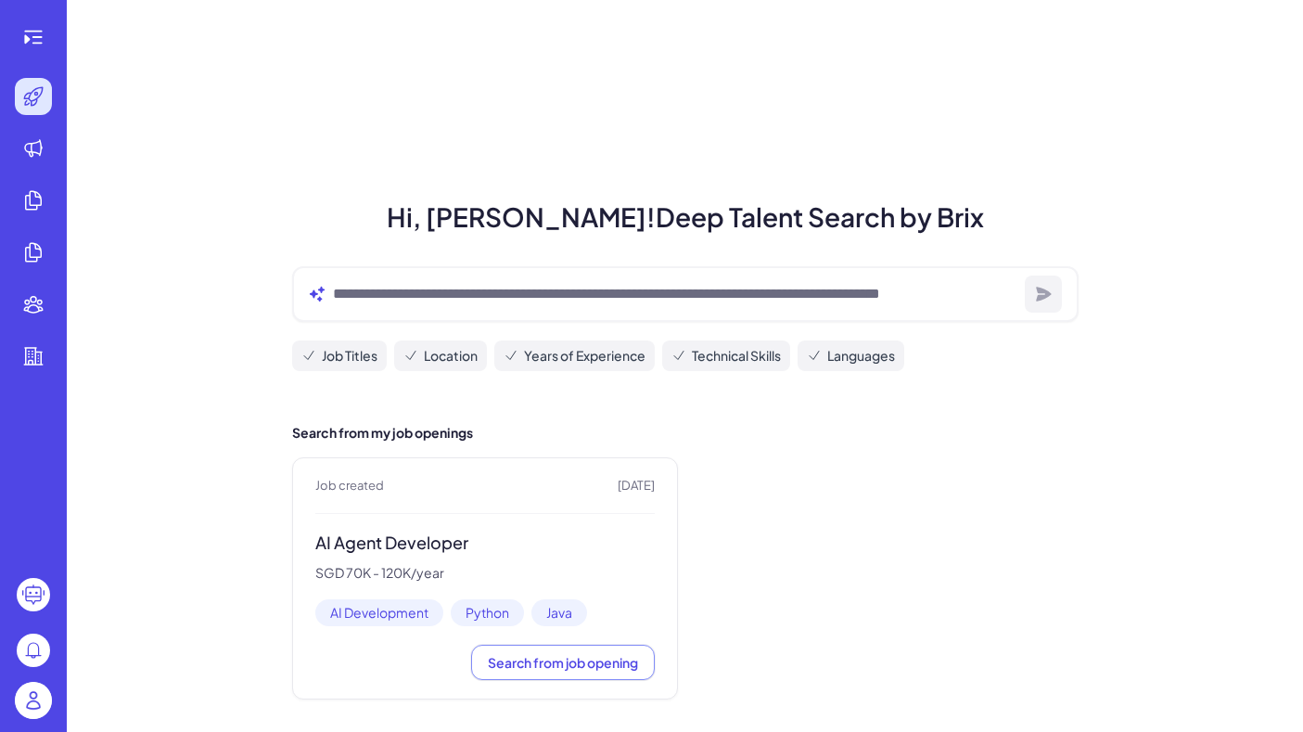
click at [351, 365] on span "Job Titles" at bounding box center [350, 355] width 56 height 19
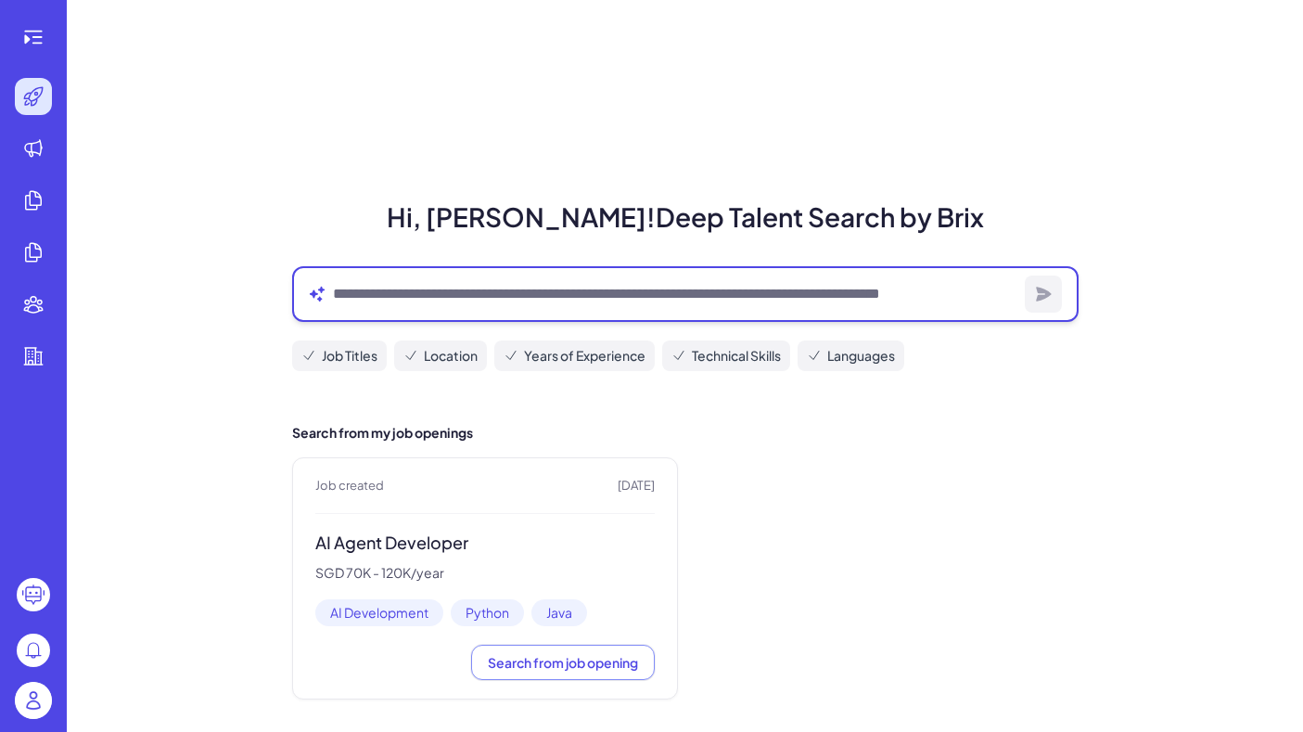
click at [426, 294] on textarea at bounding box center [675, 294] width 685 height 22
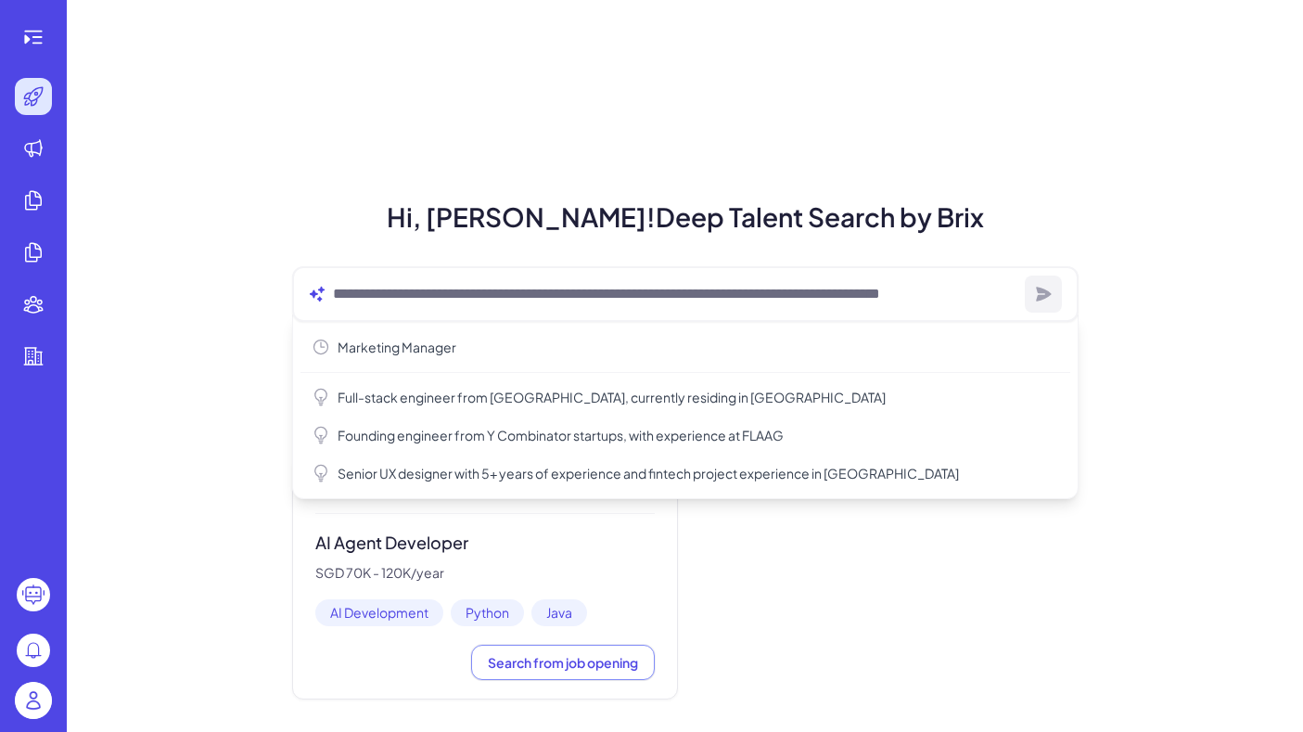
click at [616, 541] on h3 "AI Agent Developer" at bounding box center [484, 542] width 339 height 21
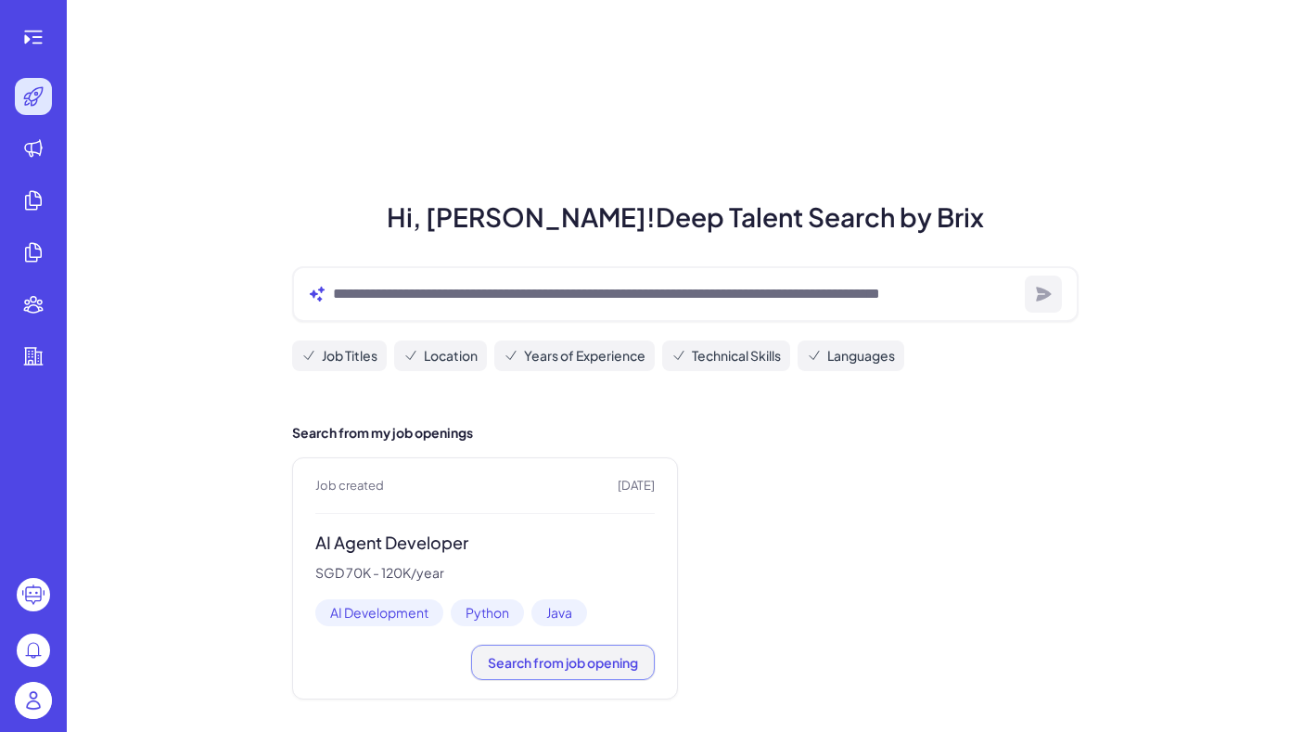
click at [574, 671] on button "Search from job opening" at bounding box center [563, 662] width 184 height 35
click at [28, 36] on icon at bounding box center [33, 37] width 22 height 22
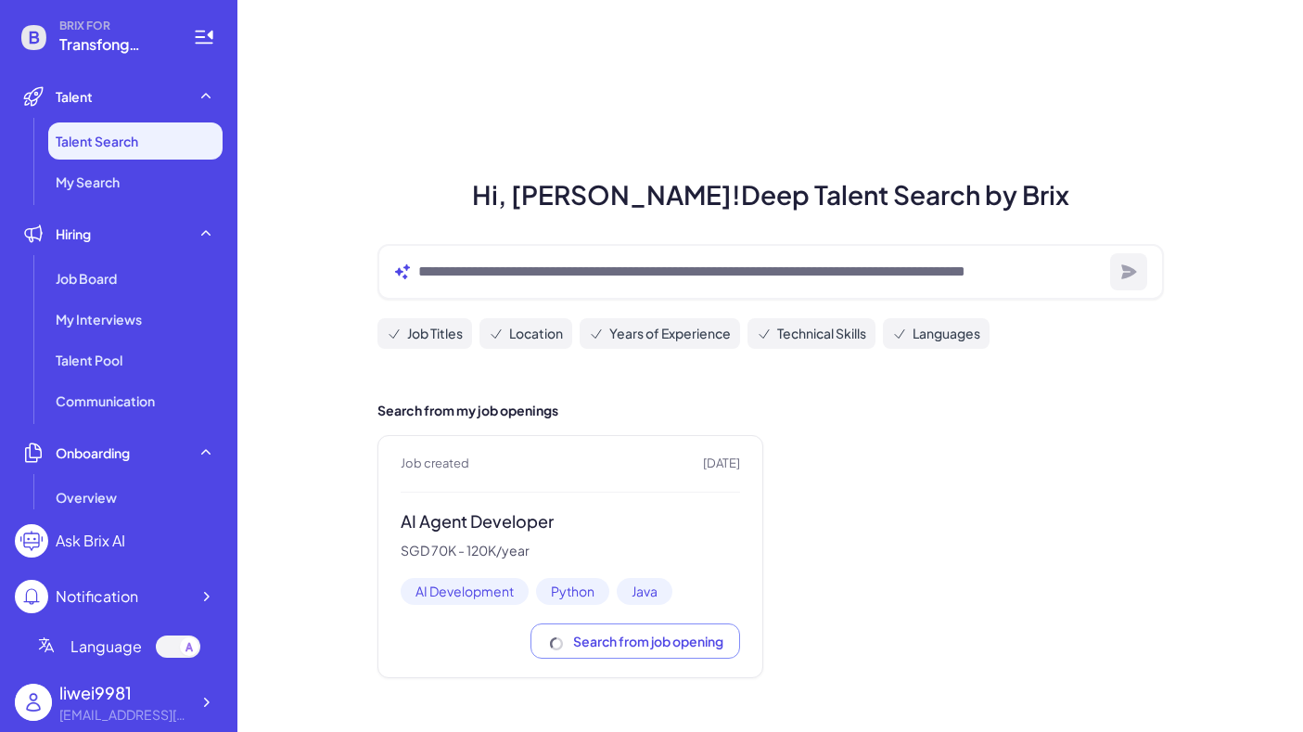
click at [175, 153] on li "Talent Search" at bounding box center [135, 140] width 174 height 37
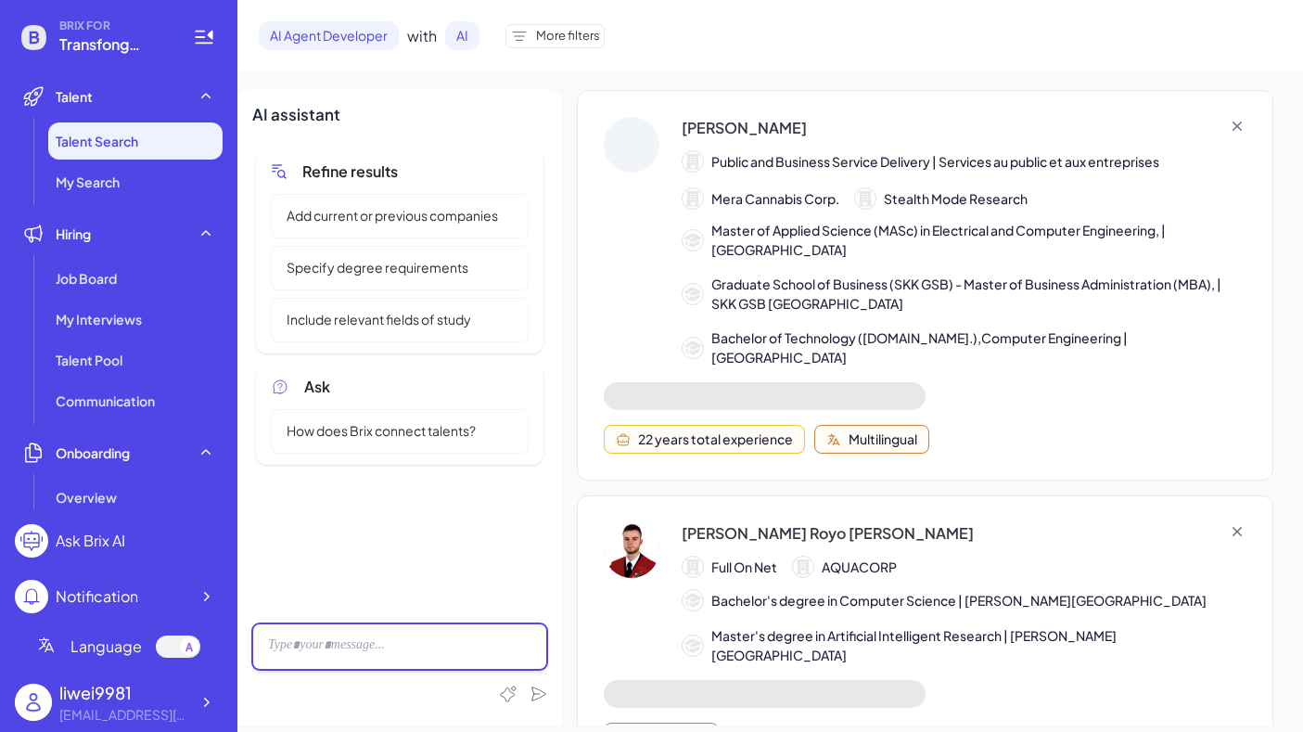
click at [326, 654] on div at bounding box center [399, 646] width 295 height 46
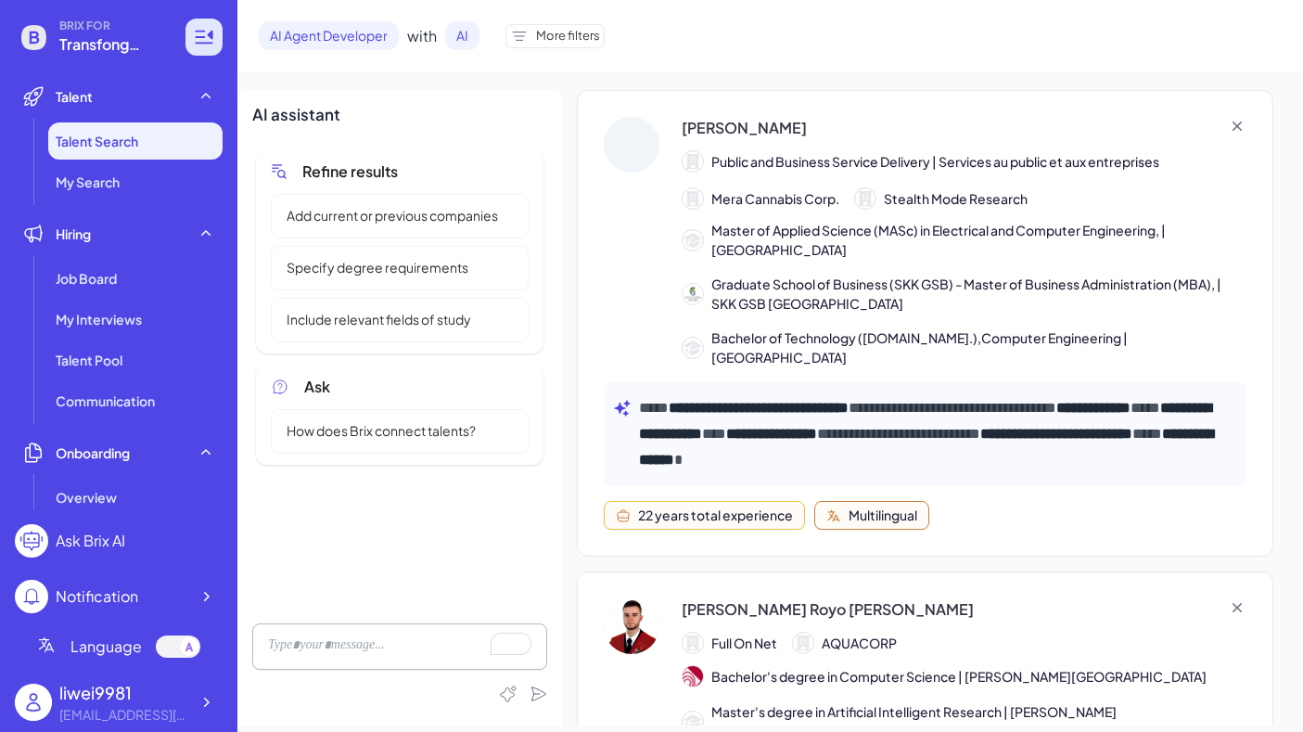
click at [201, 35] on icon at bounding box center [204, 37] width 22 height 22
